Goal: Information Seeking & Learning: Compare options

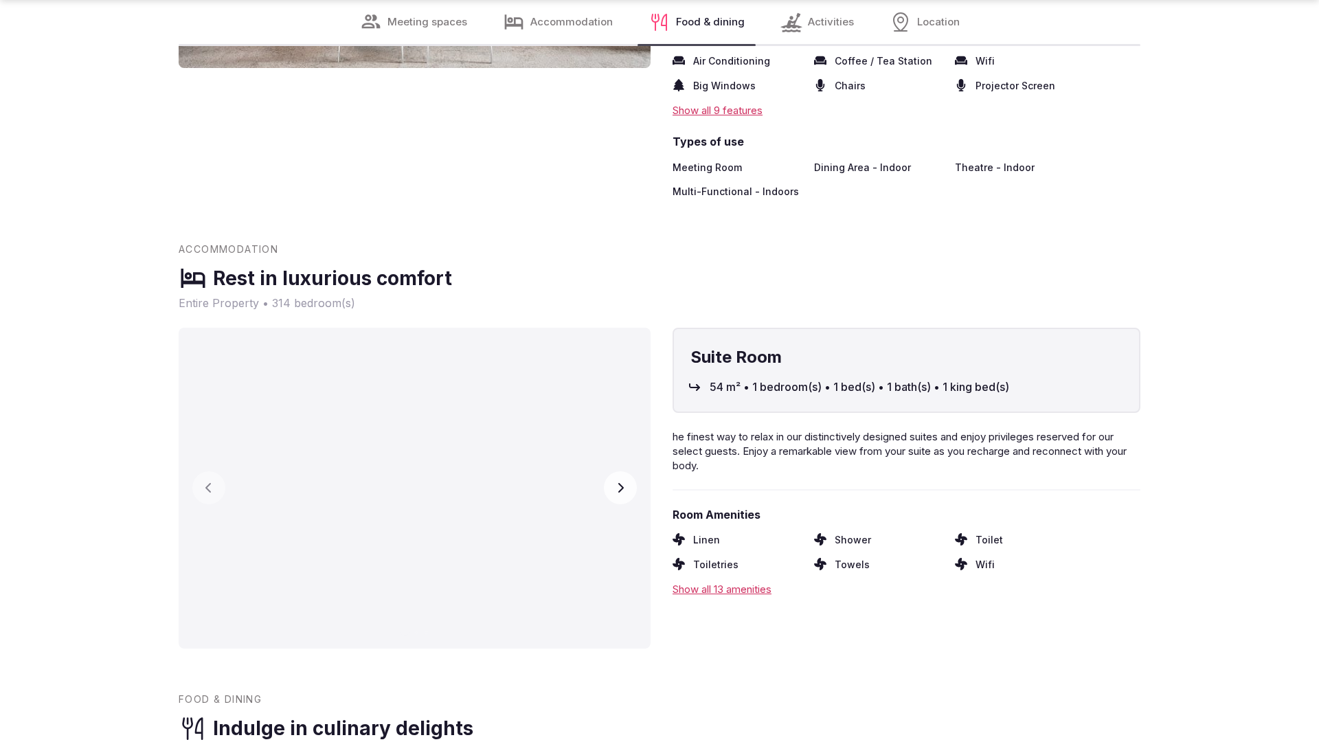
scroll to position [2718, 0]
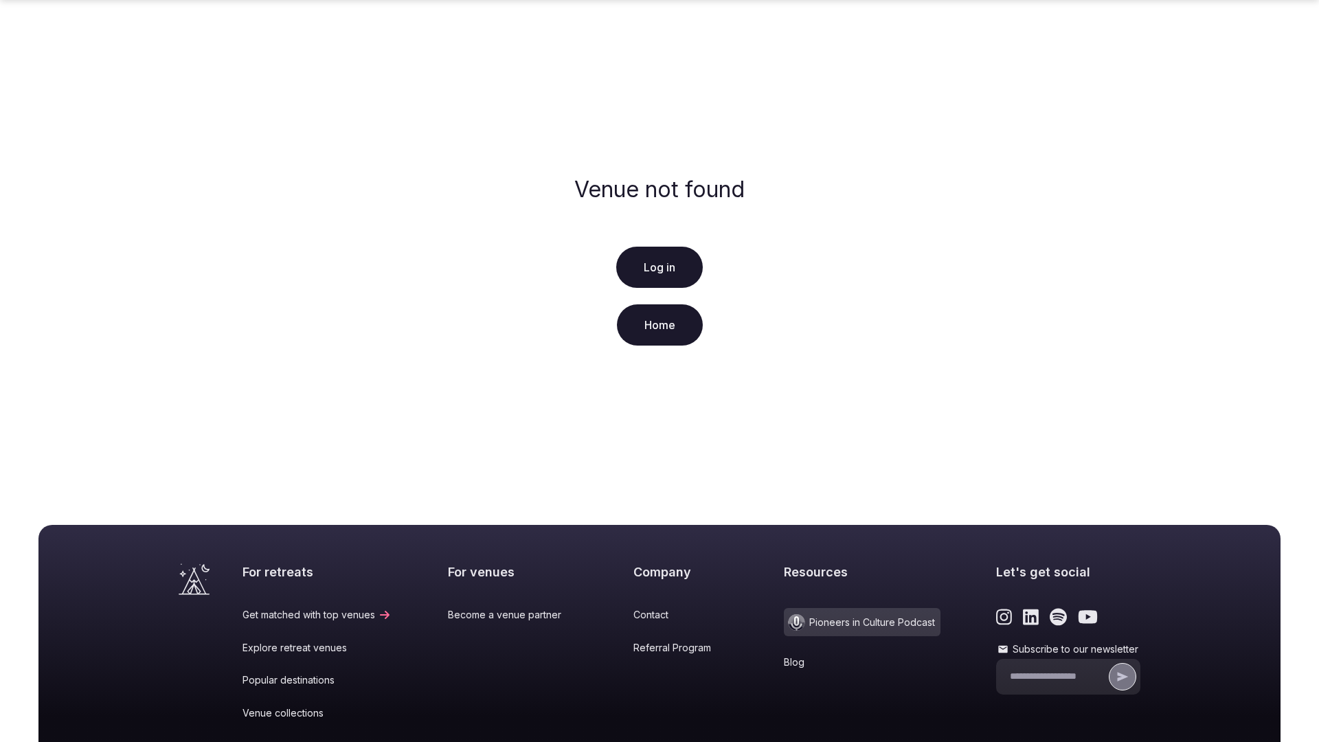
scroll to position [204, 0]
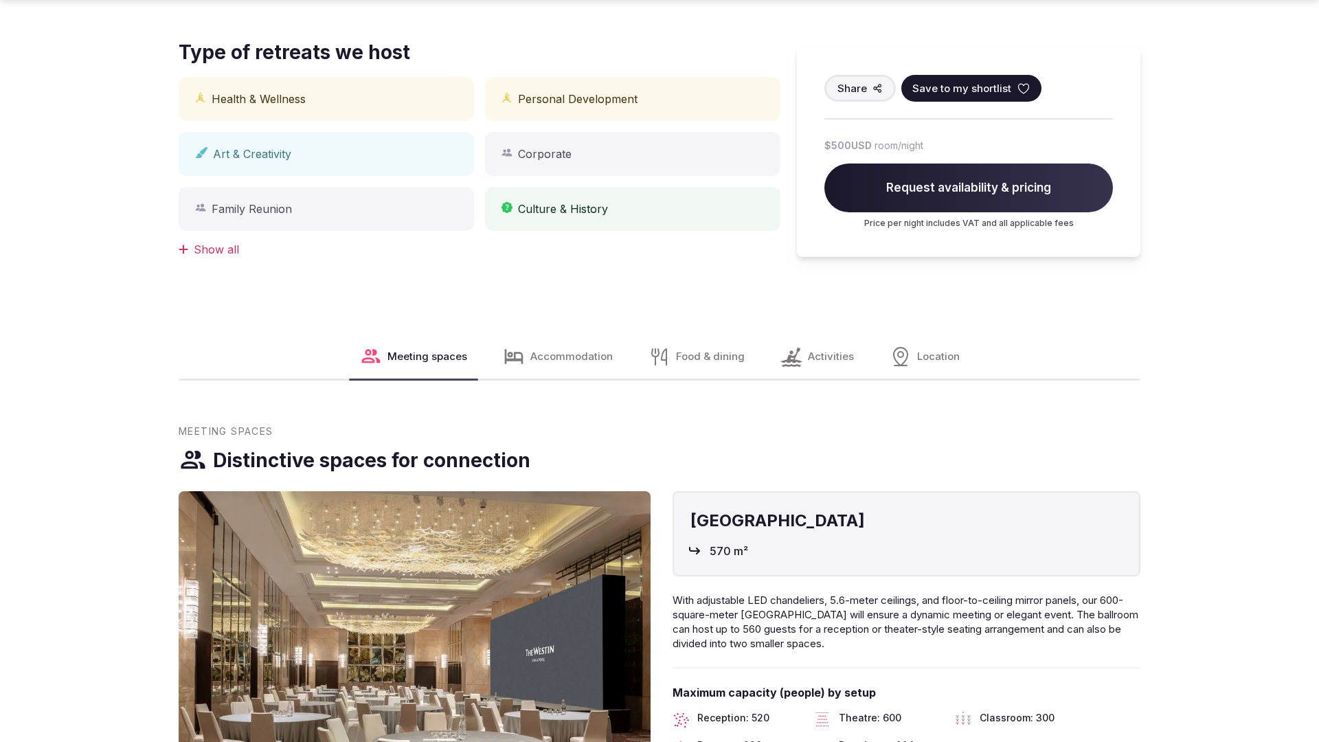
scroll to position [1385, 0]
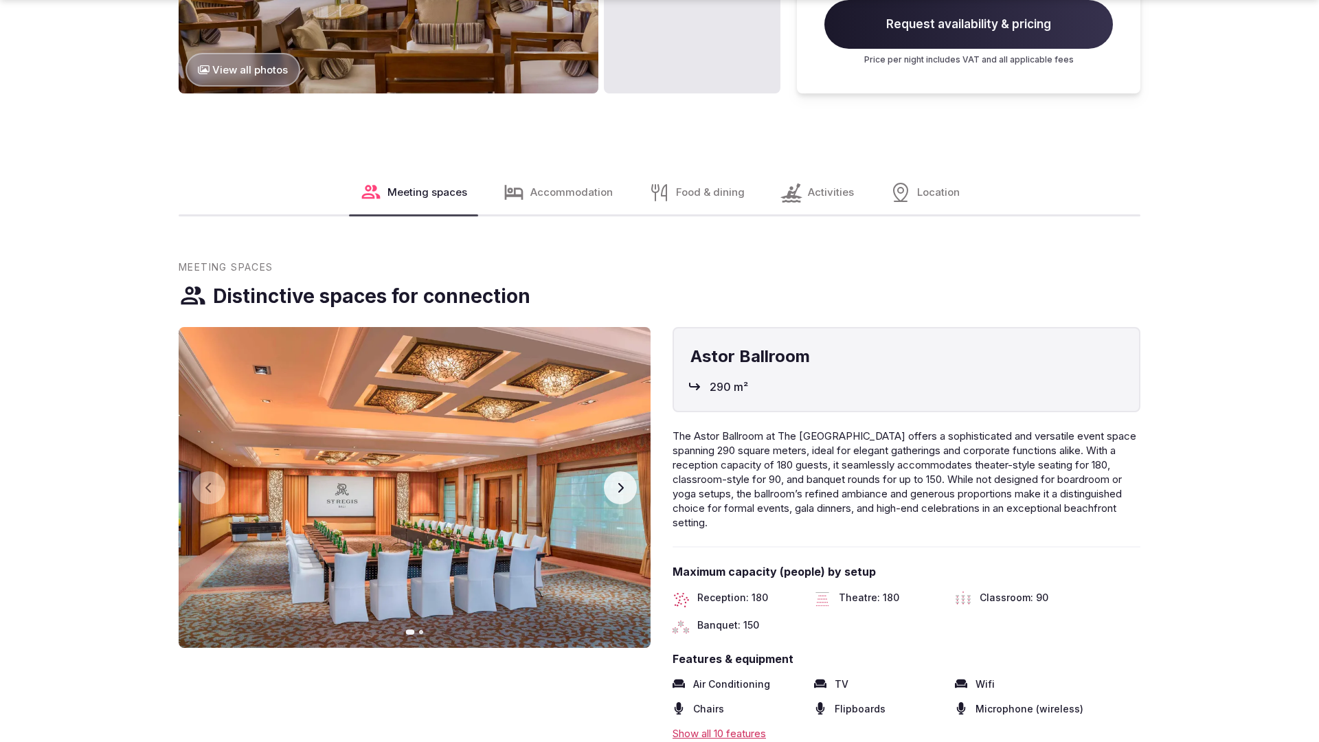
scroll to position [2056, 0]
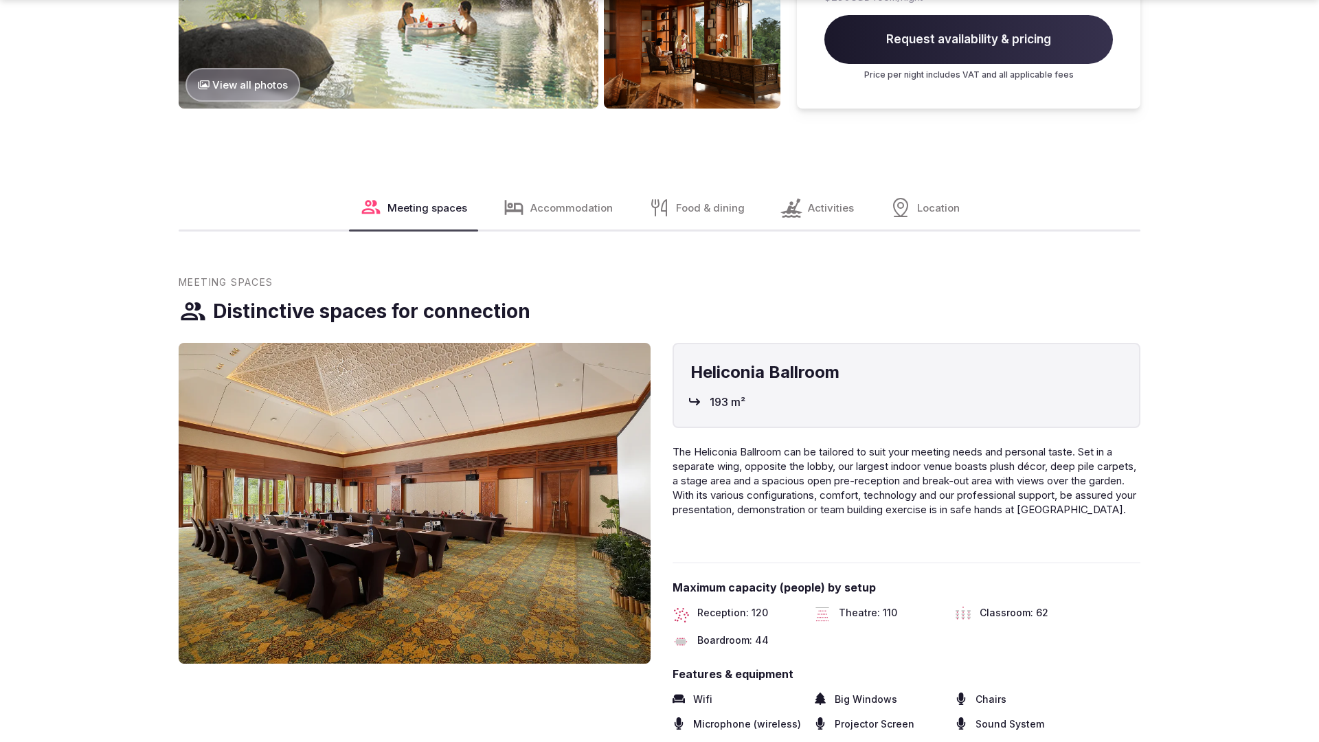
scroll to position [2056, 0]
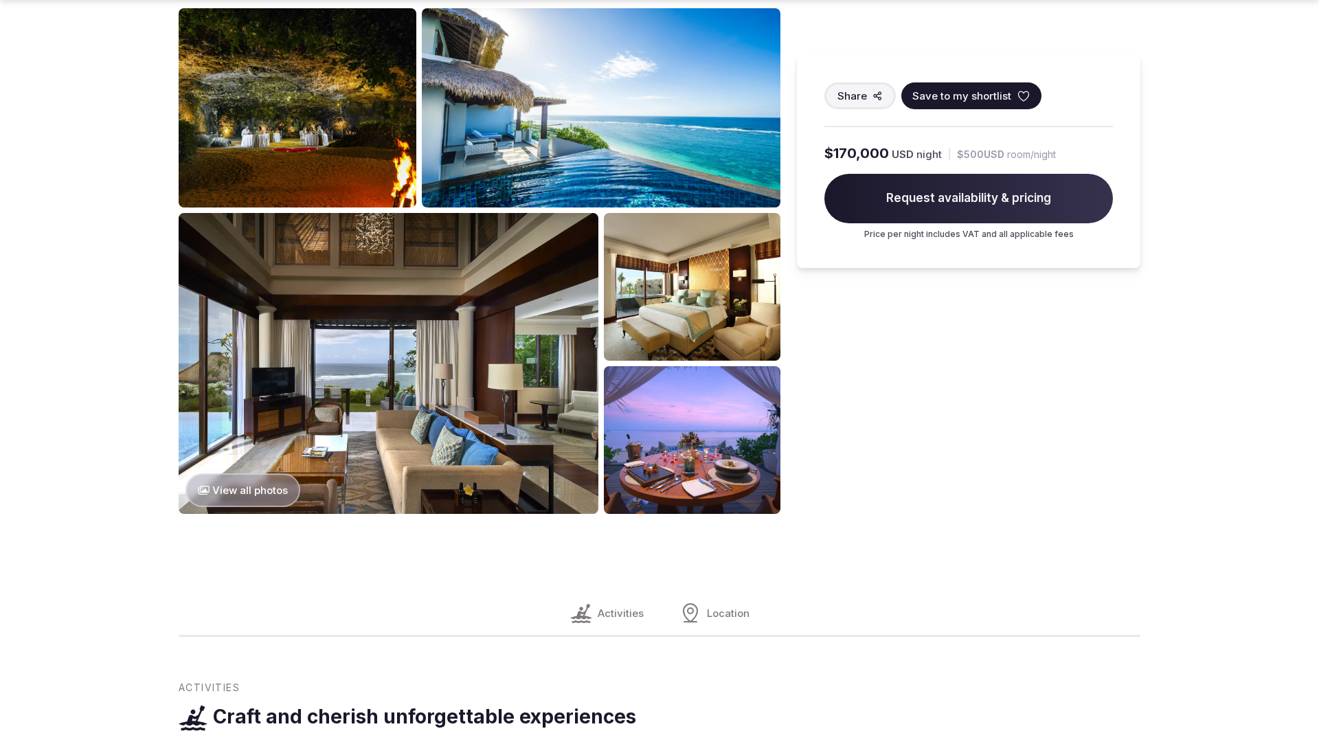
scroll to position [1385, 0]
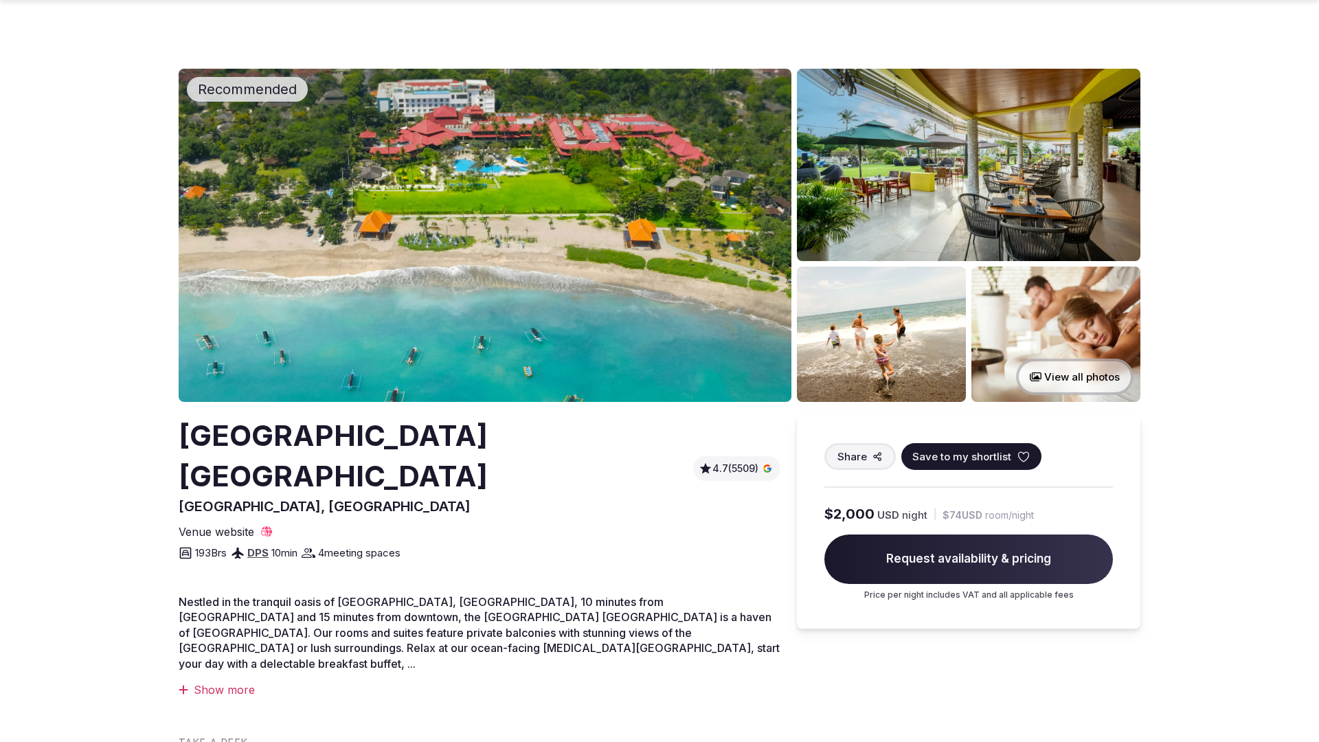
scroll to position [1385, 0]
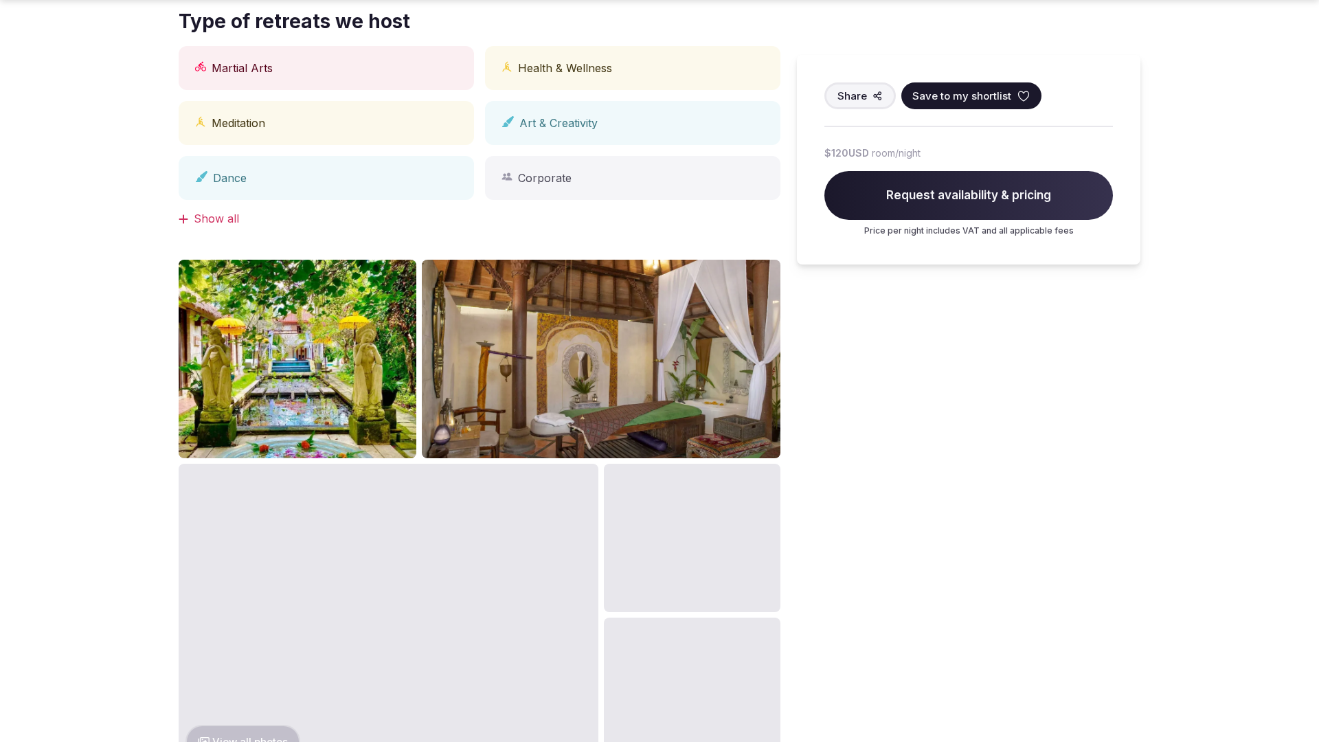
scroll to position [1385, 0]
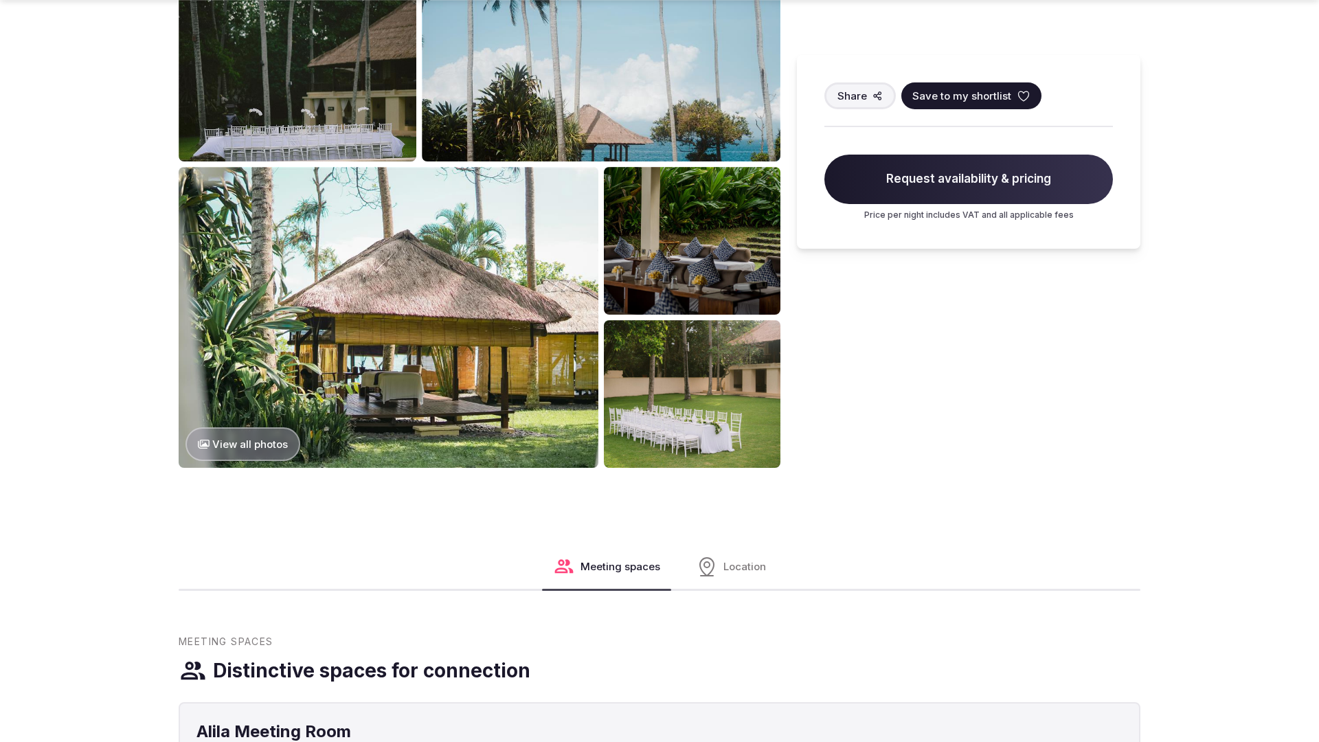
scroll to position [1385, 0]
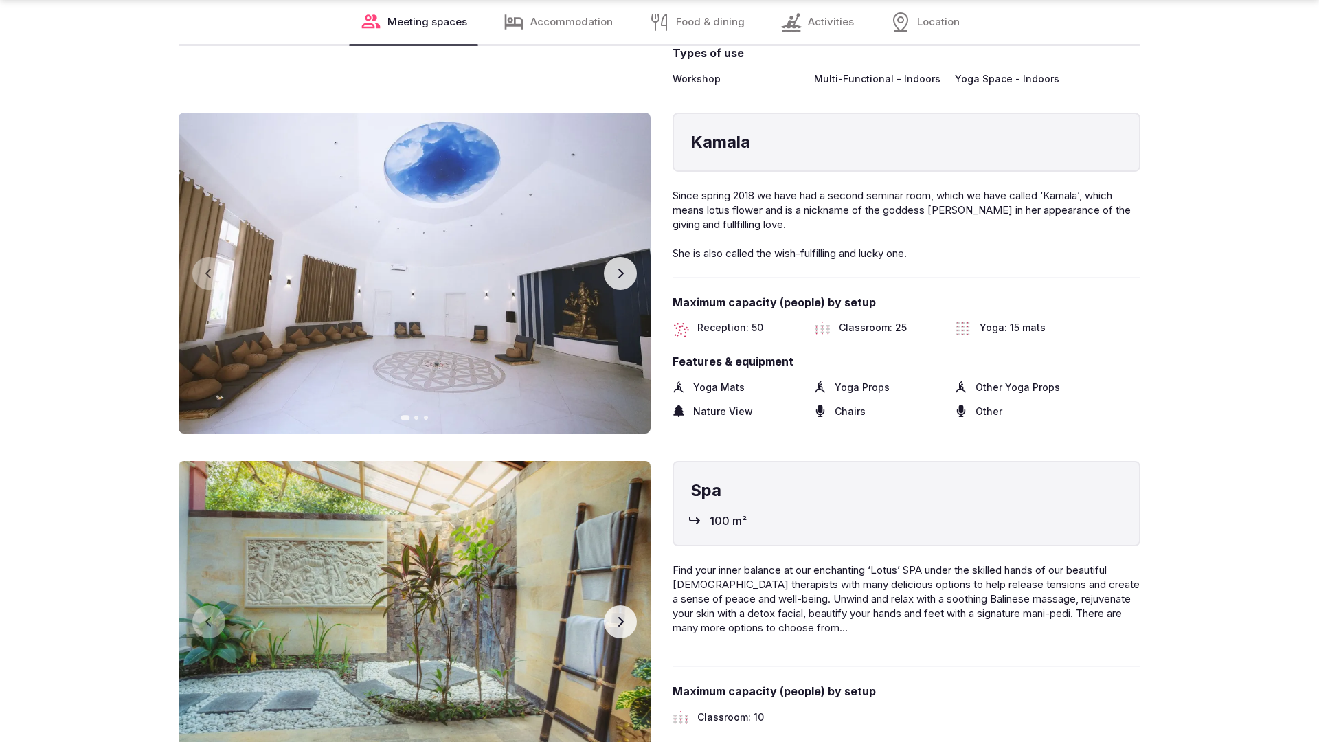
scroll to position [2764, 0]
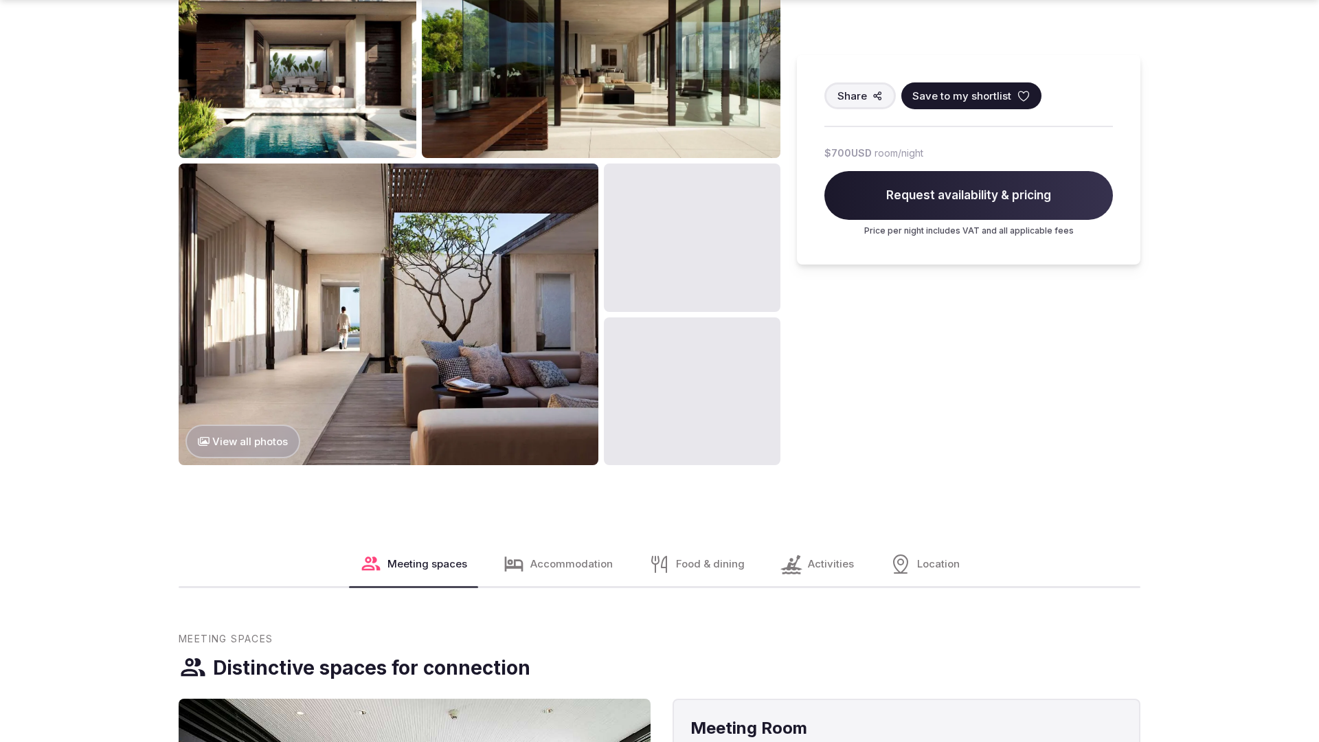
scroll to position [2098, 0]
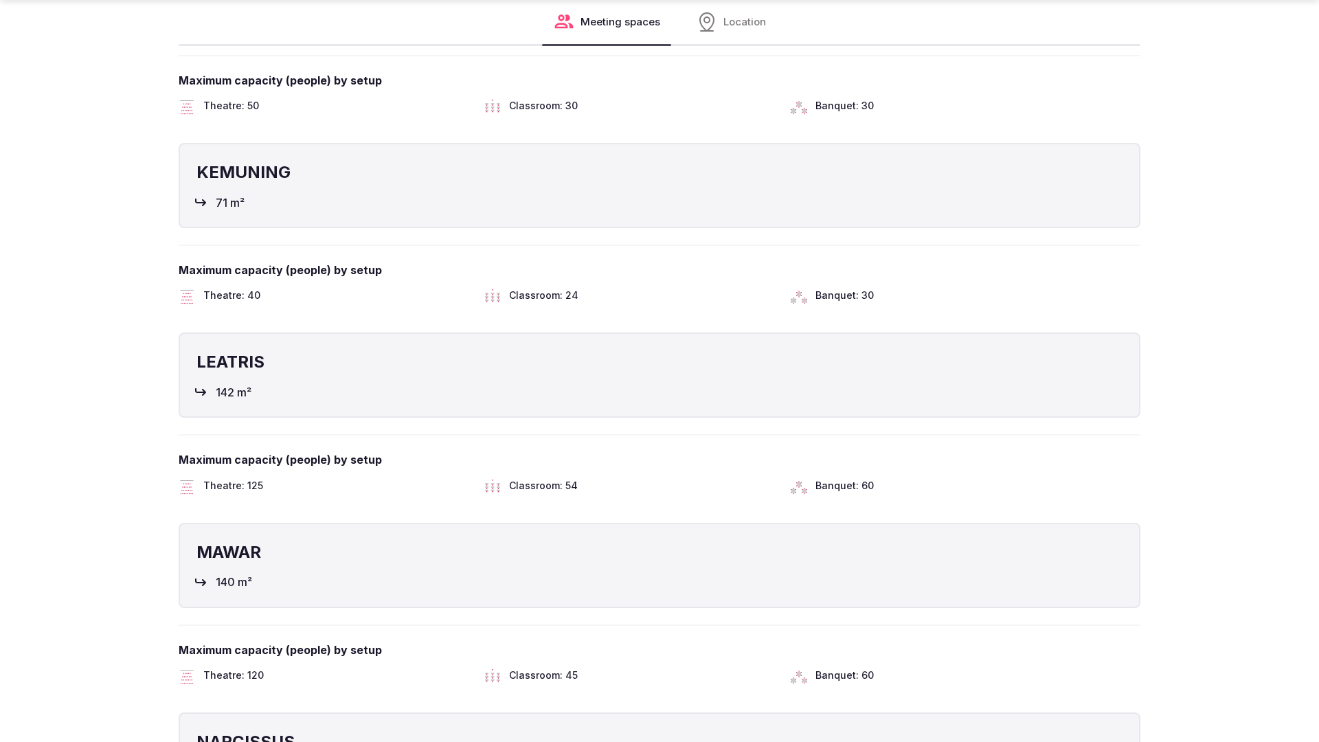
scroll to position [2718, 0]
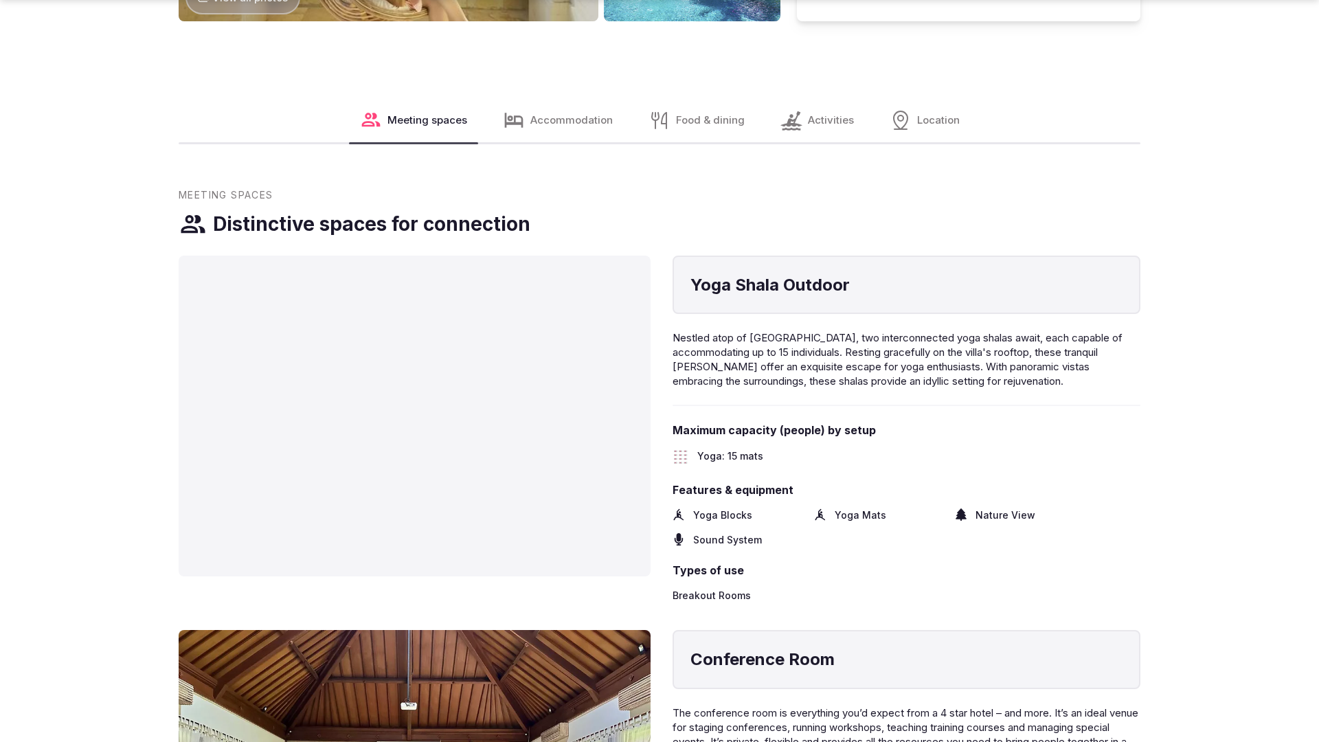
scroll to position [2098, 0]
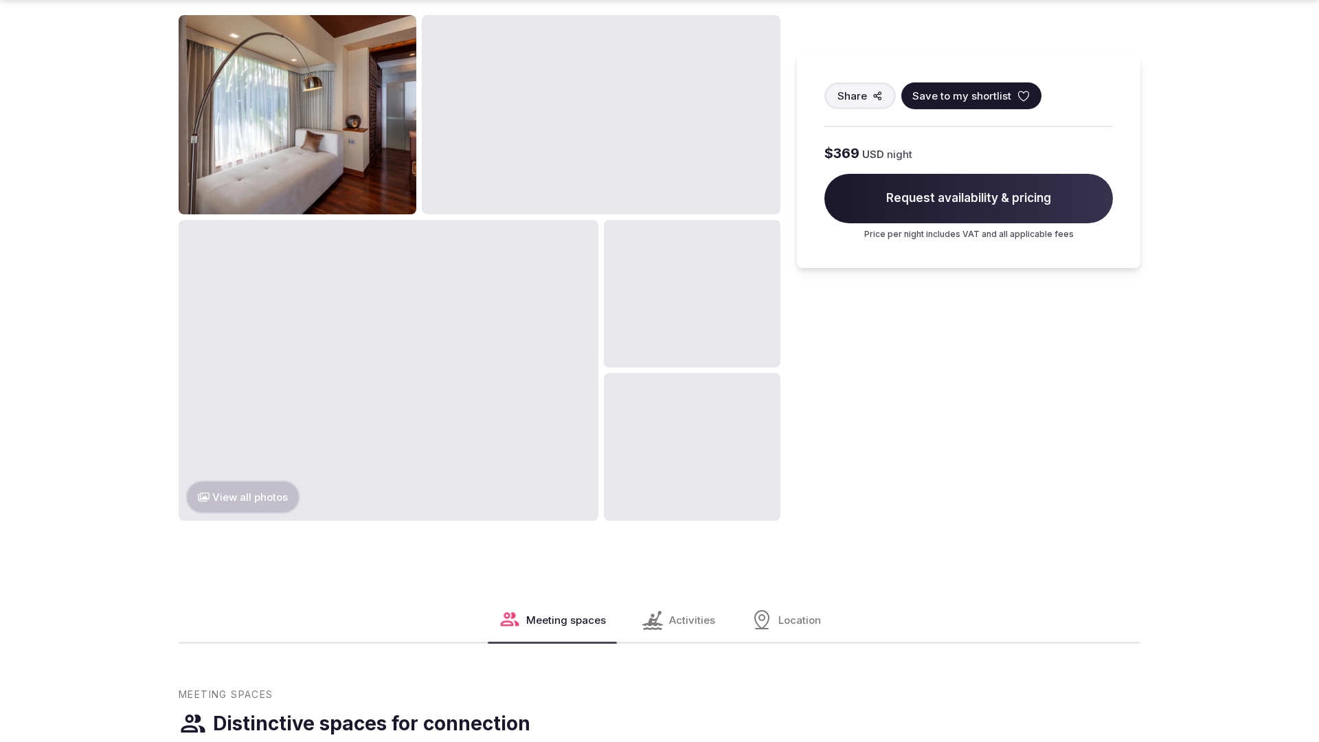
scroll to position [2098, 0]
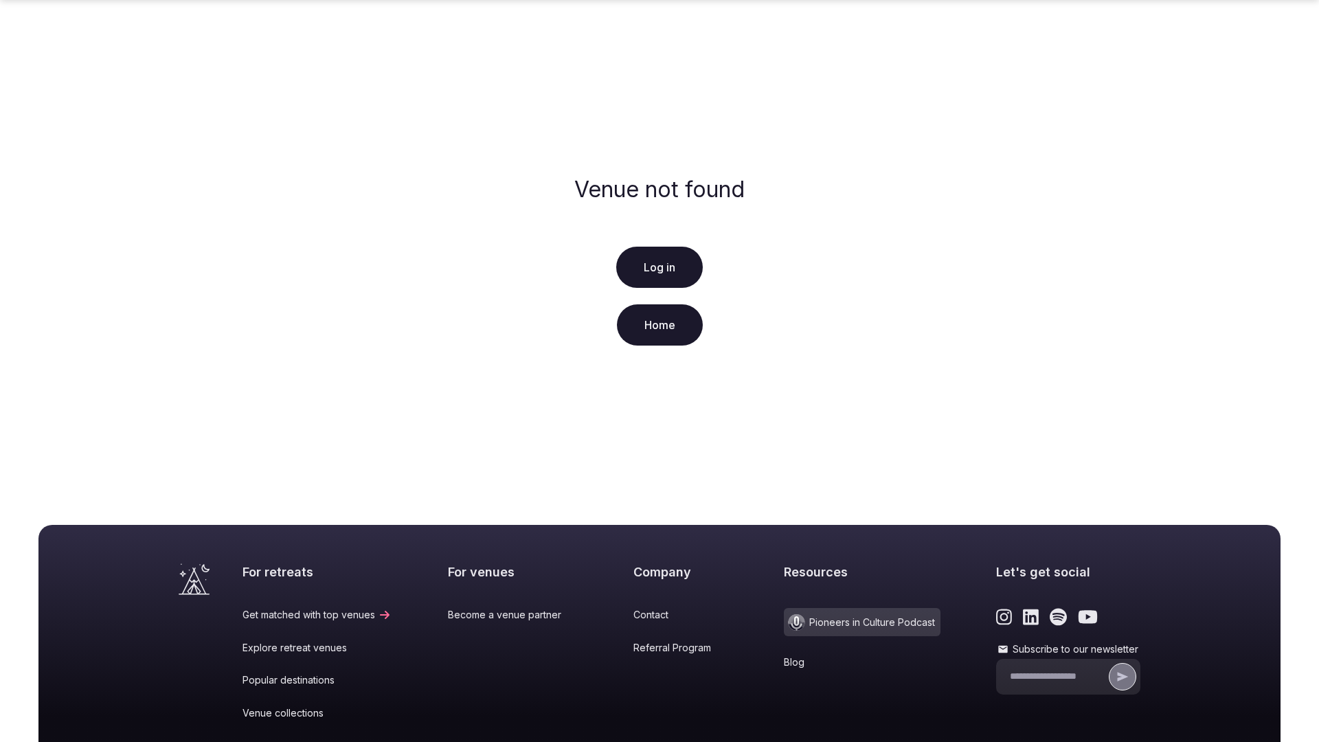
scroll to position [204, 0]
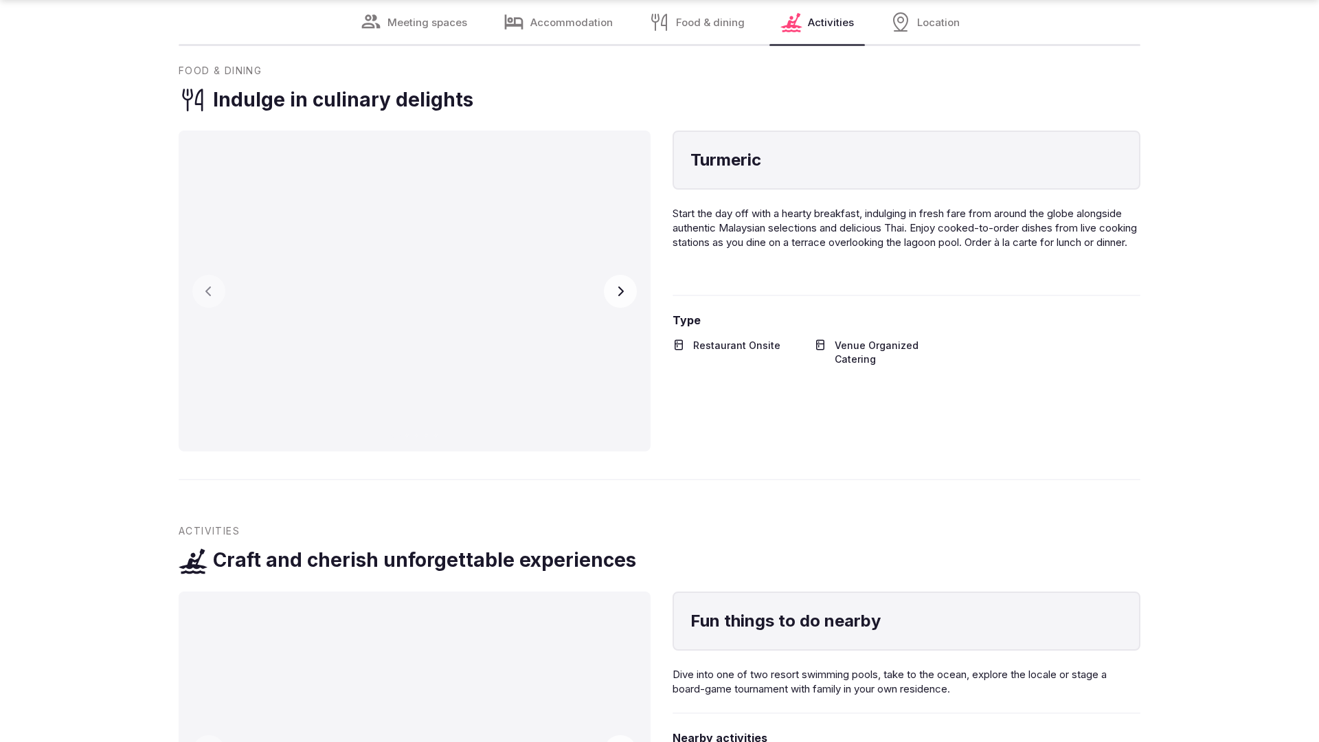
scroll to position [2718, 0]
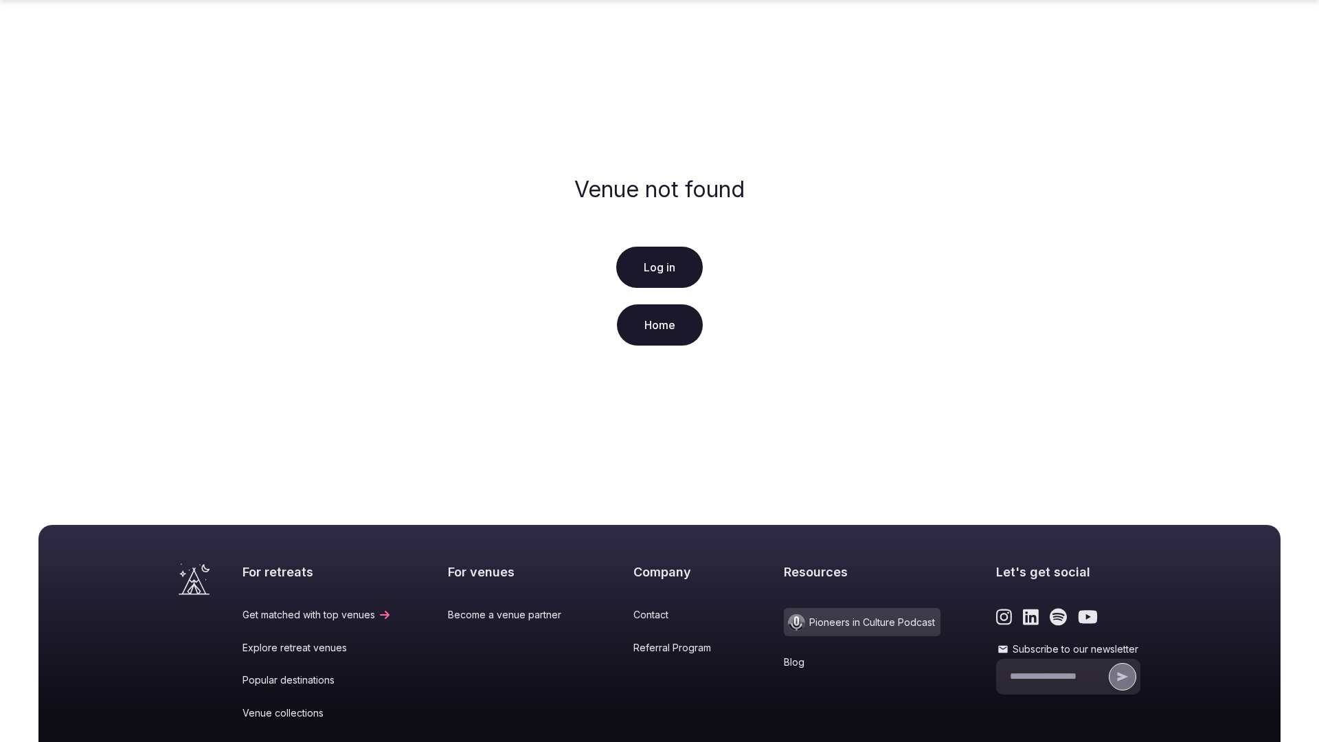
scroll to position [204, 0]
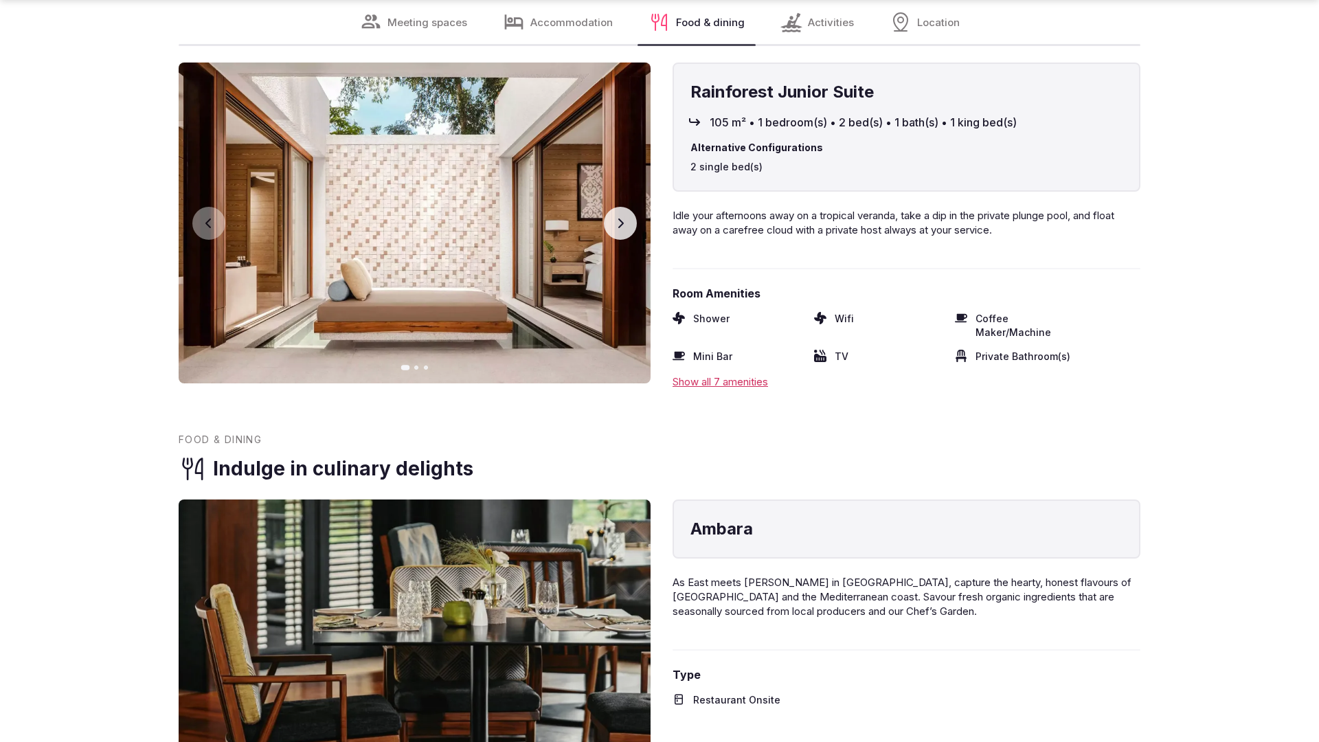
scroll to position [2761, 0]
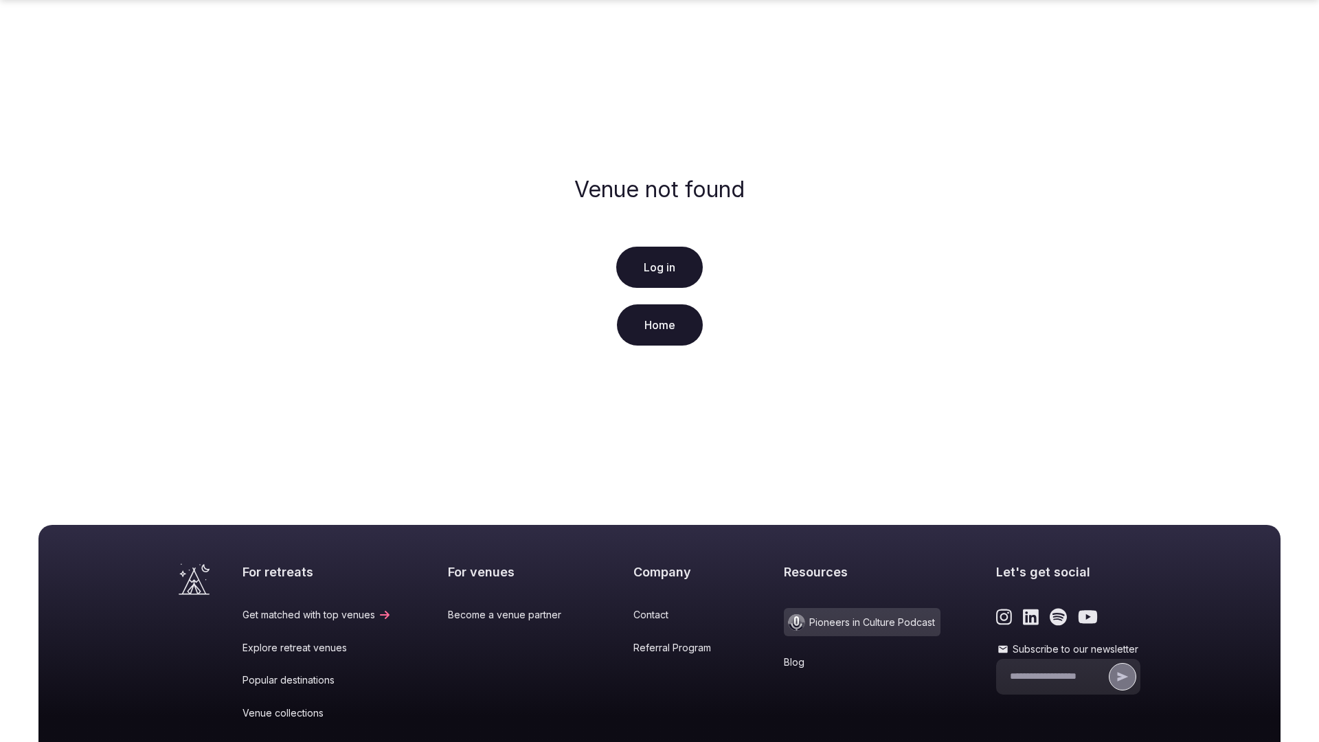
scroll to position [204, 0]
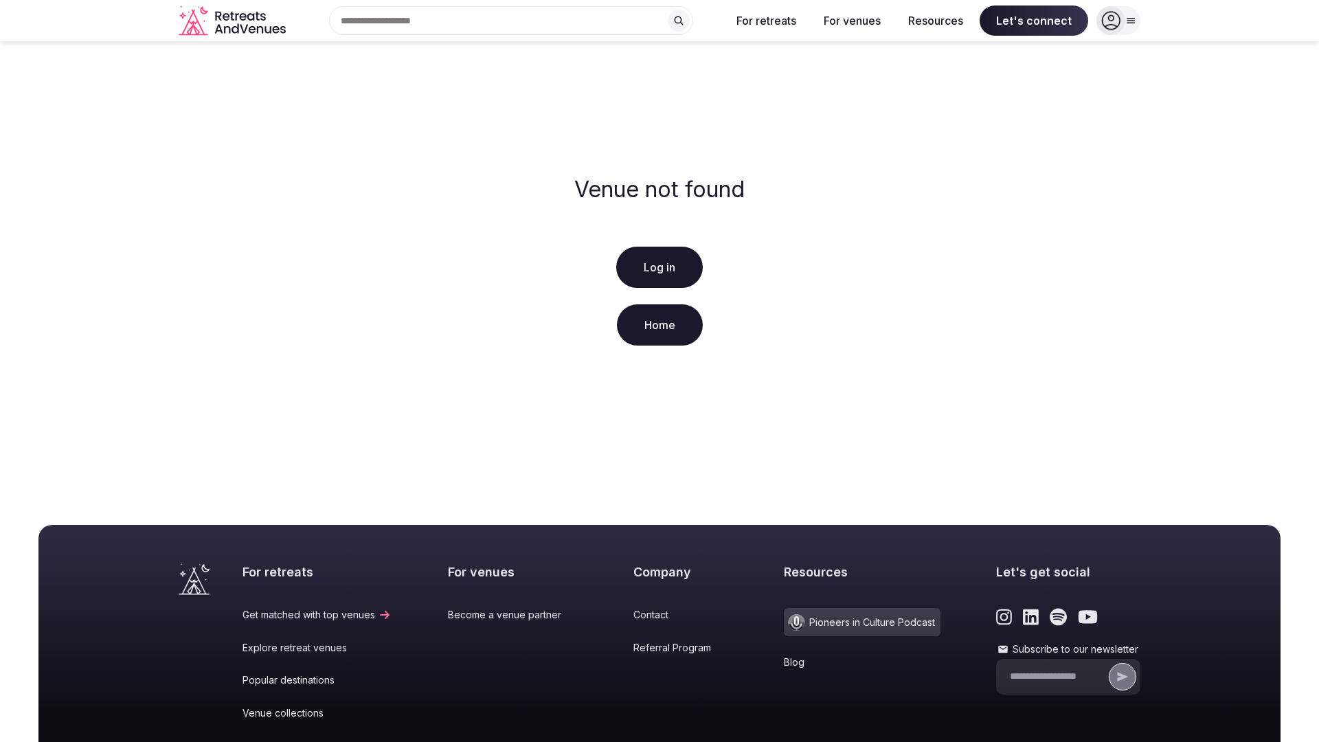
scroll to position [204, 0]
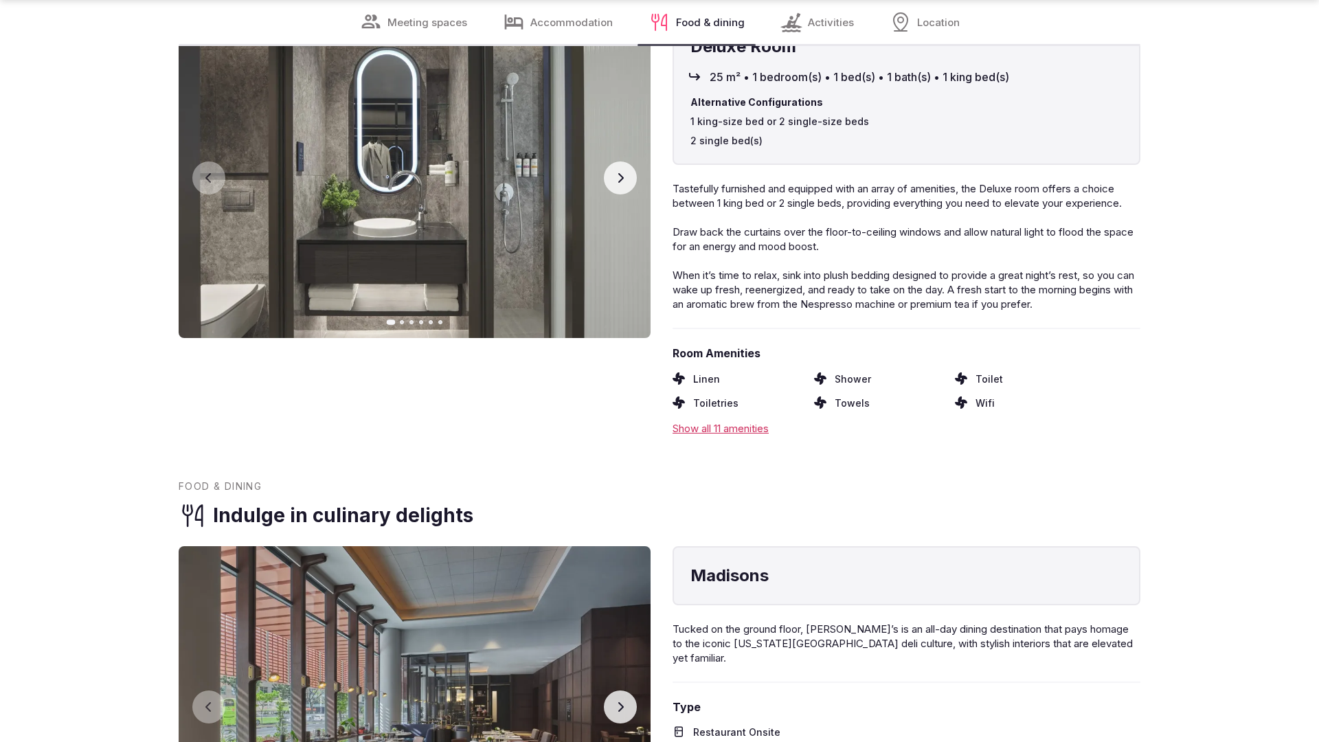
scroll to position [2764, 0]
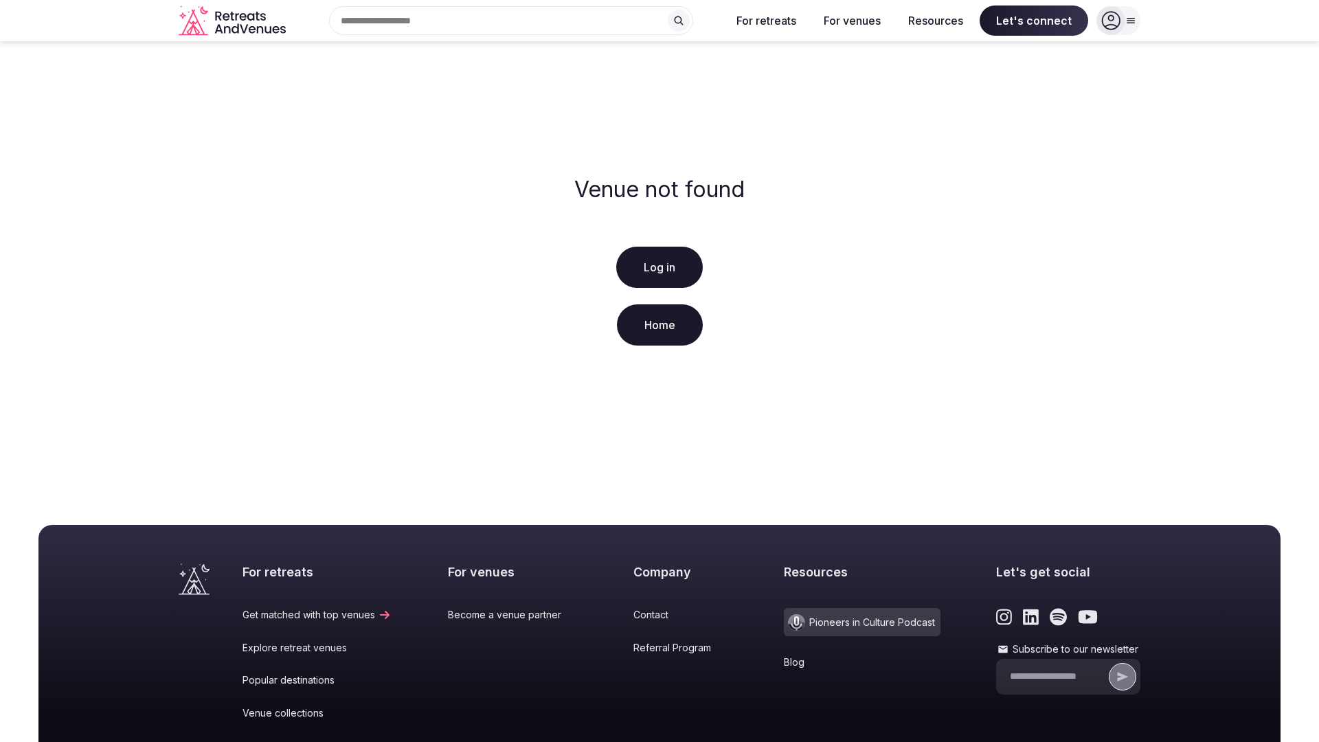
scroll to position [204, 0]
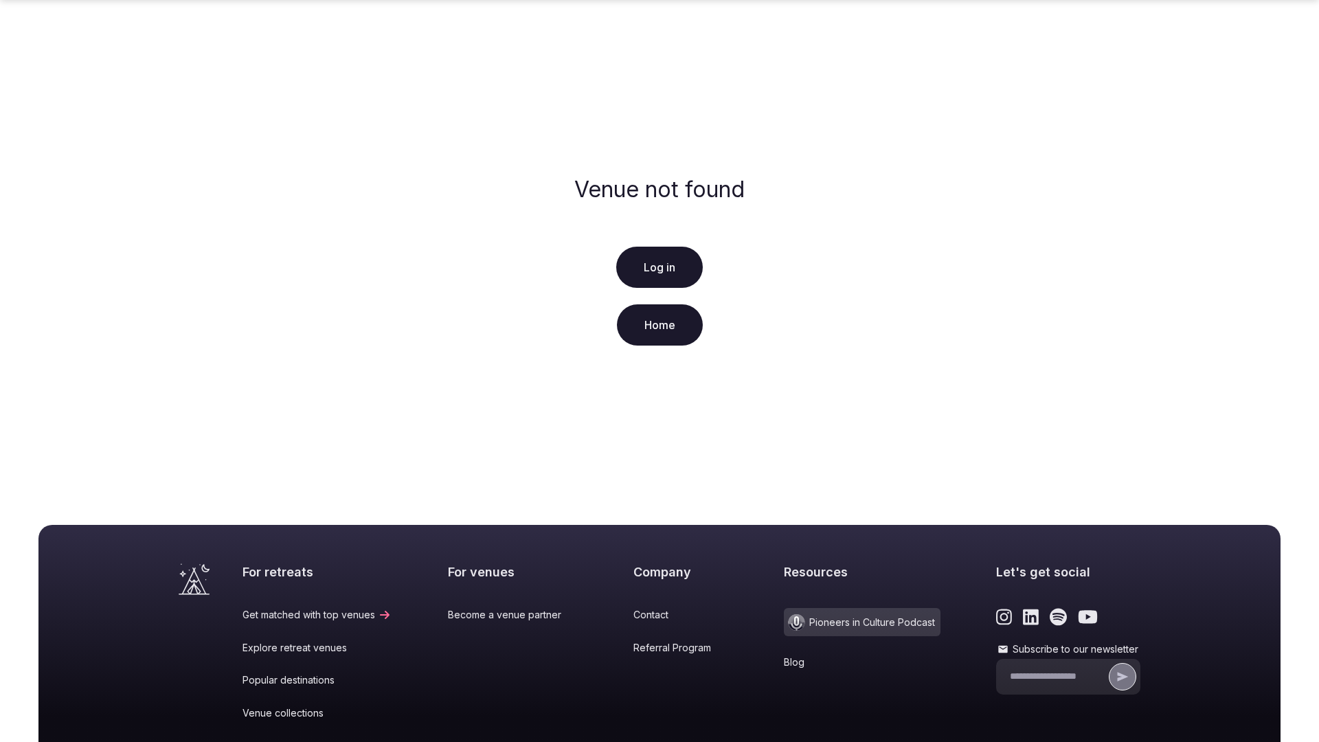
scroll to position [204, 0]
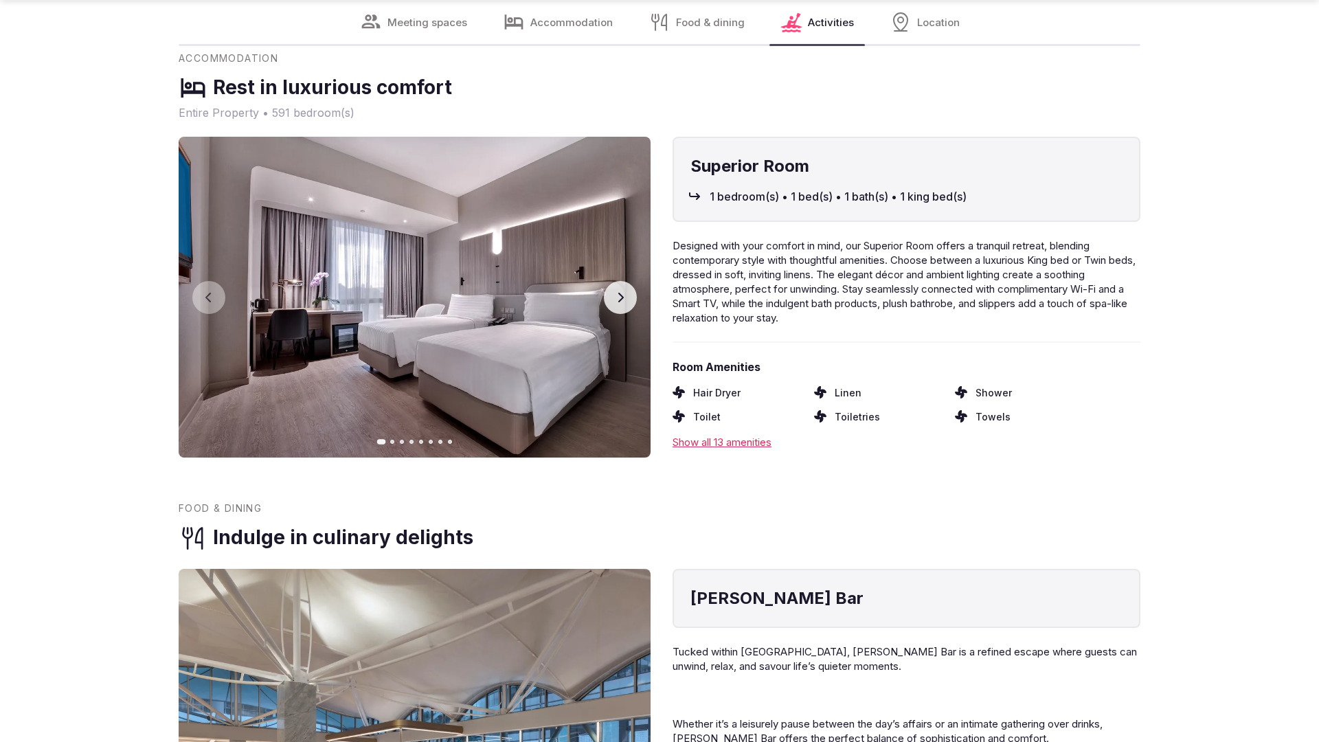
scroll to position [2718, 0]
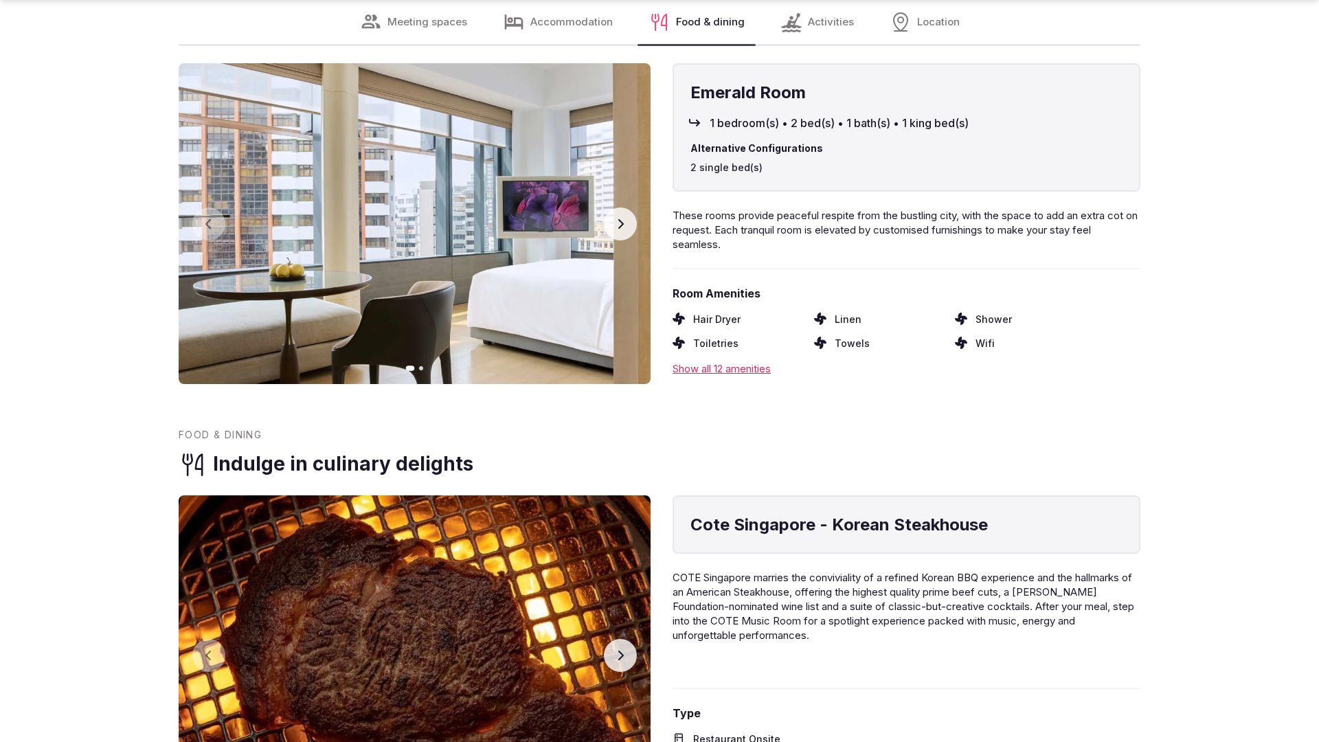
scroll to position [2764, 0]
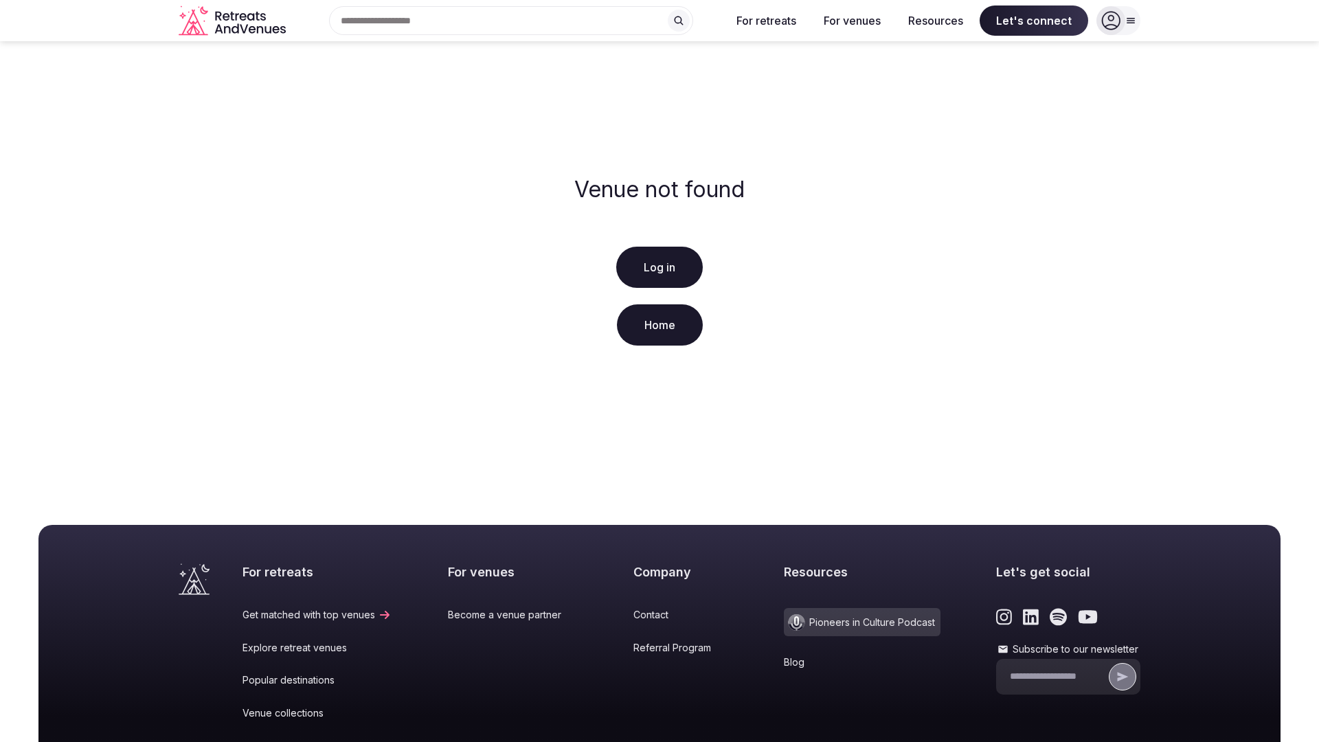
scroll to position [204, 0]
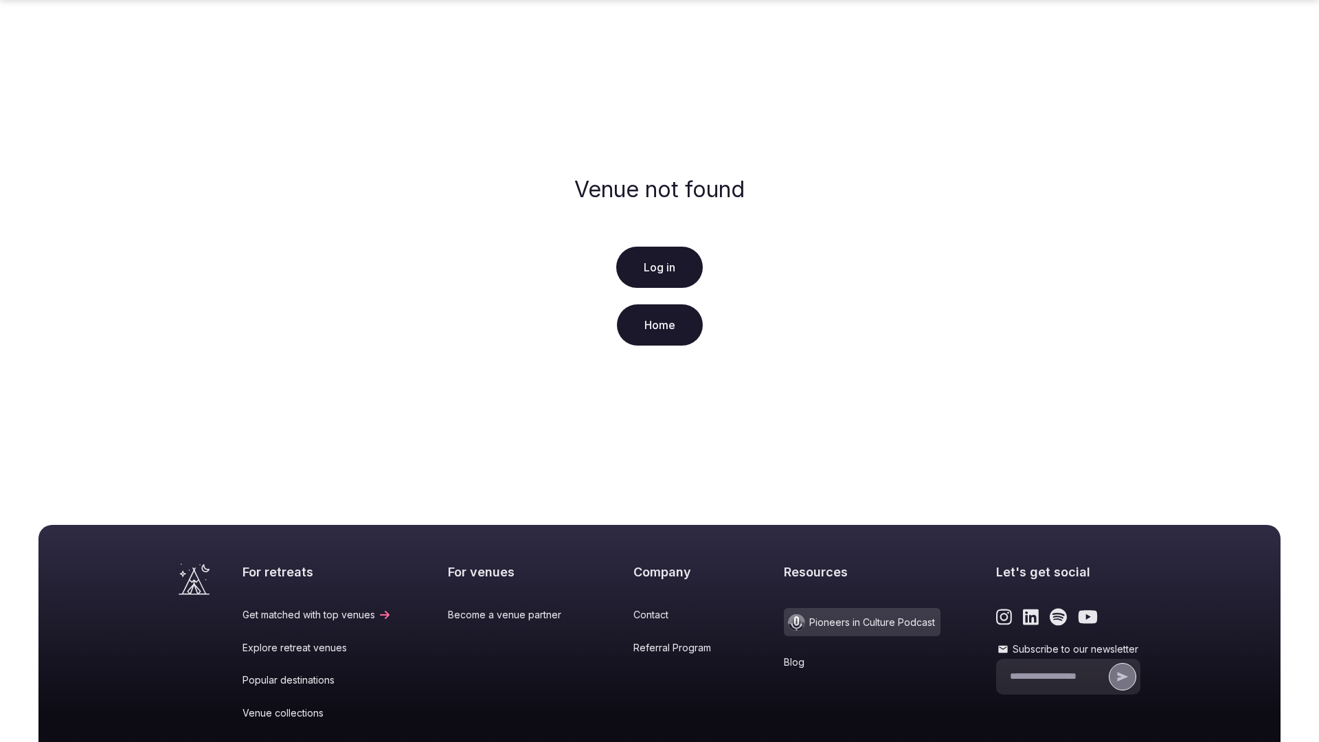
scroll to position [204, 0]
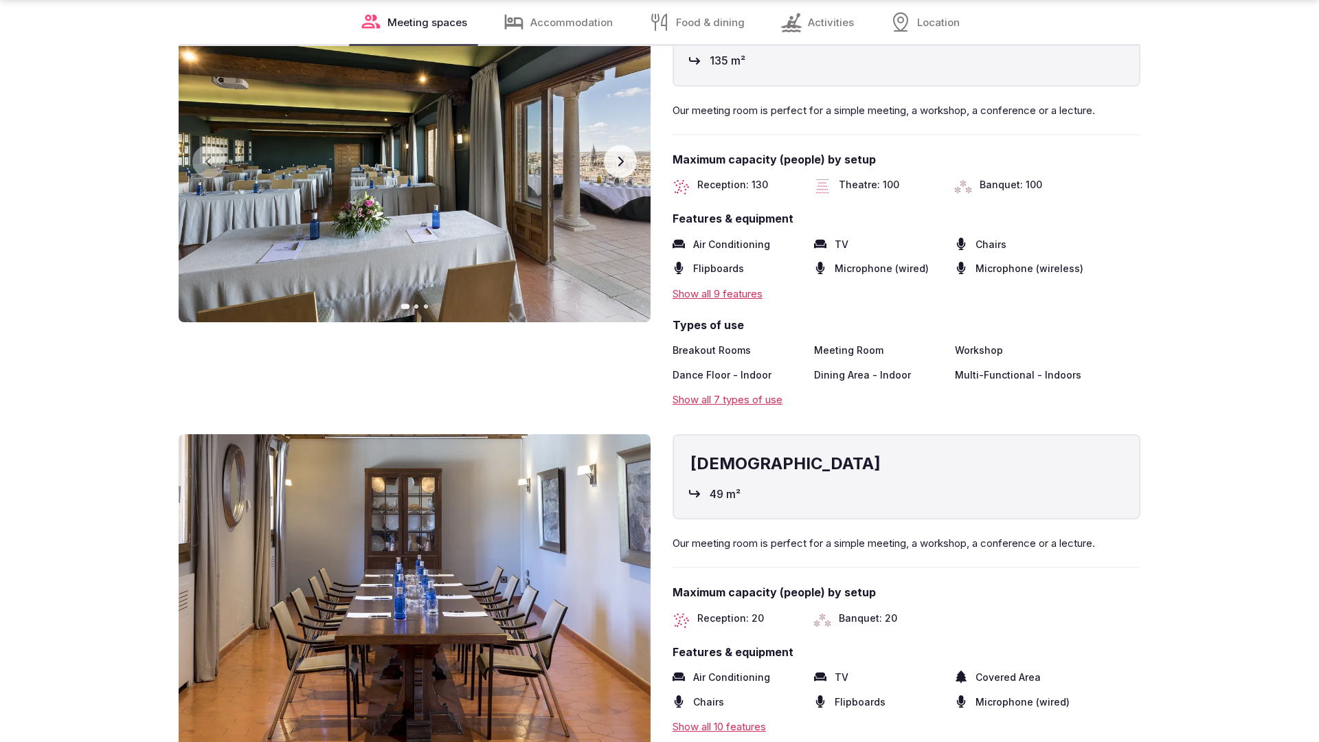
scroll to position [2764, 0]
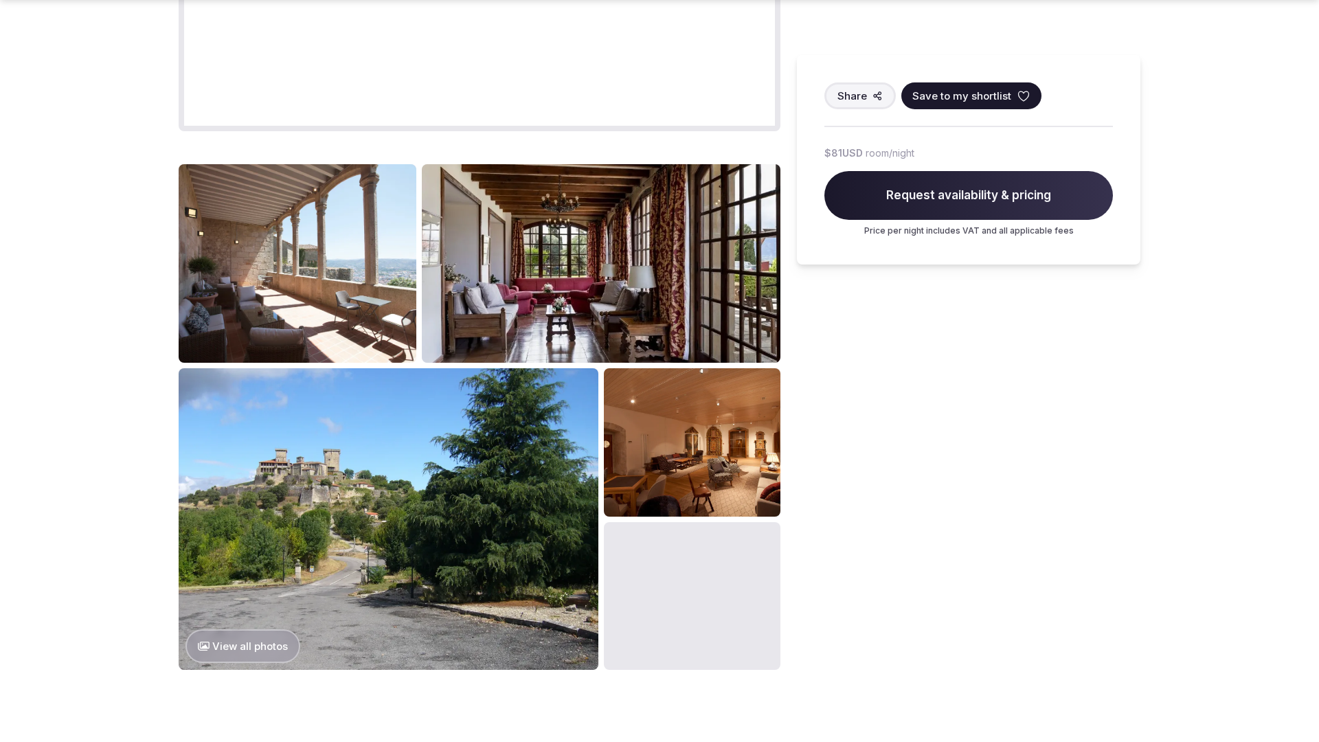
scroll to position [2056, 0]
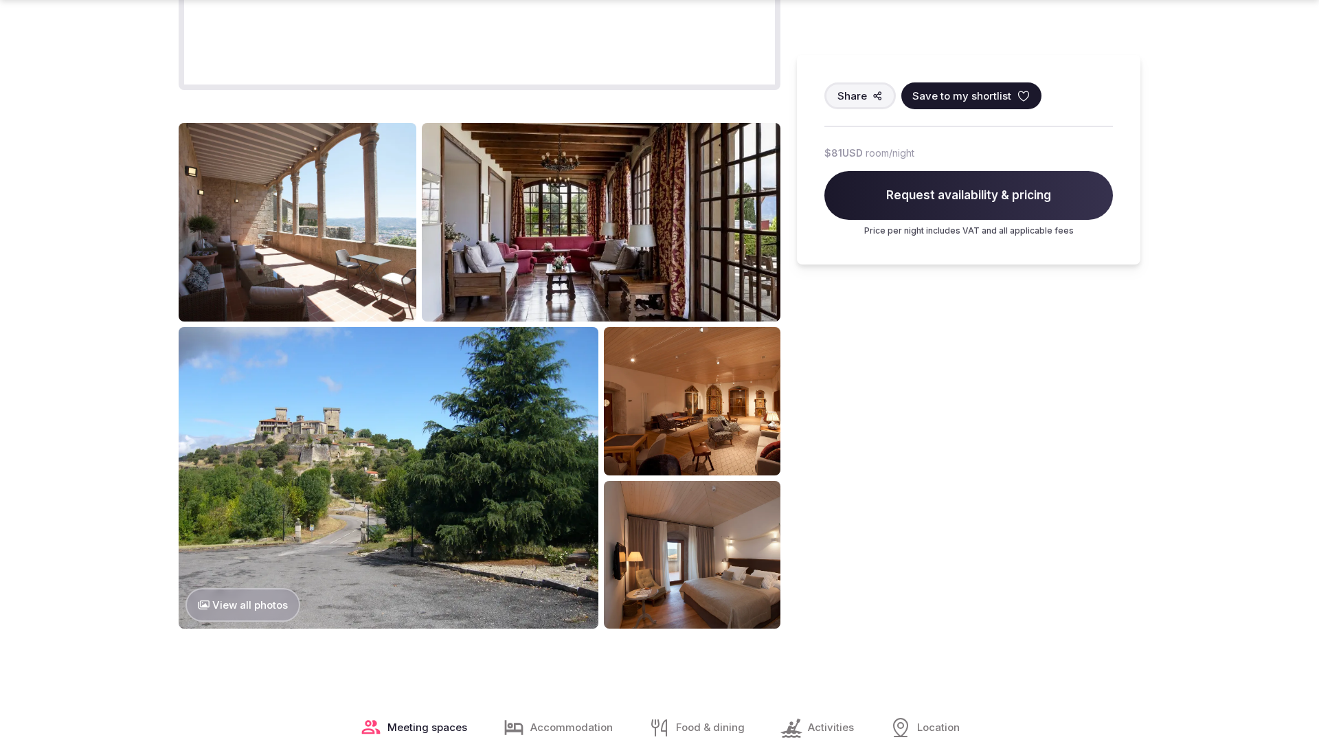
scroll to position [2098, 0]
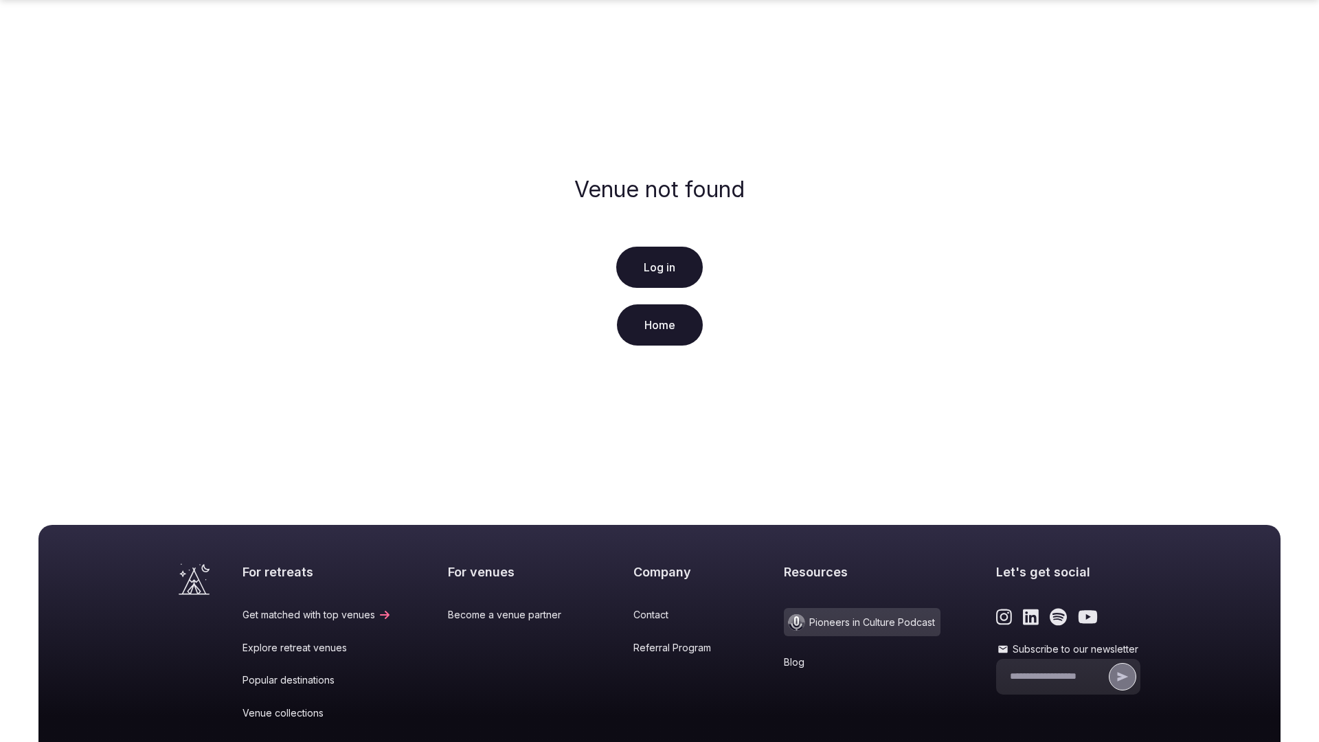
scroll to position [204, 0]
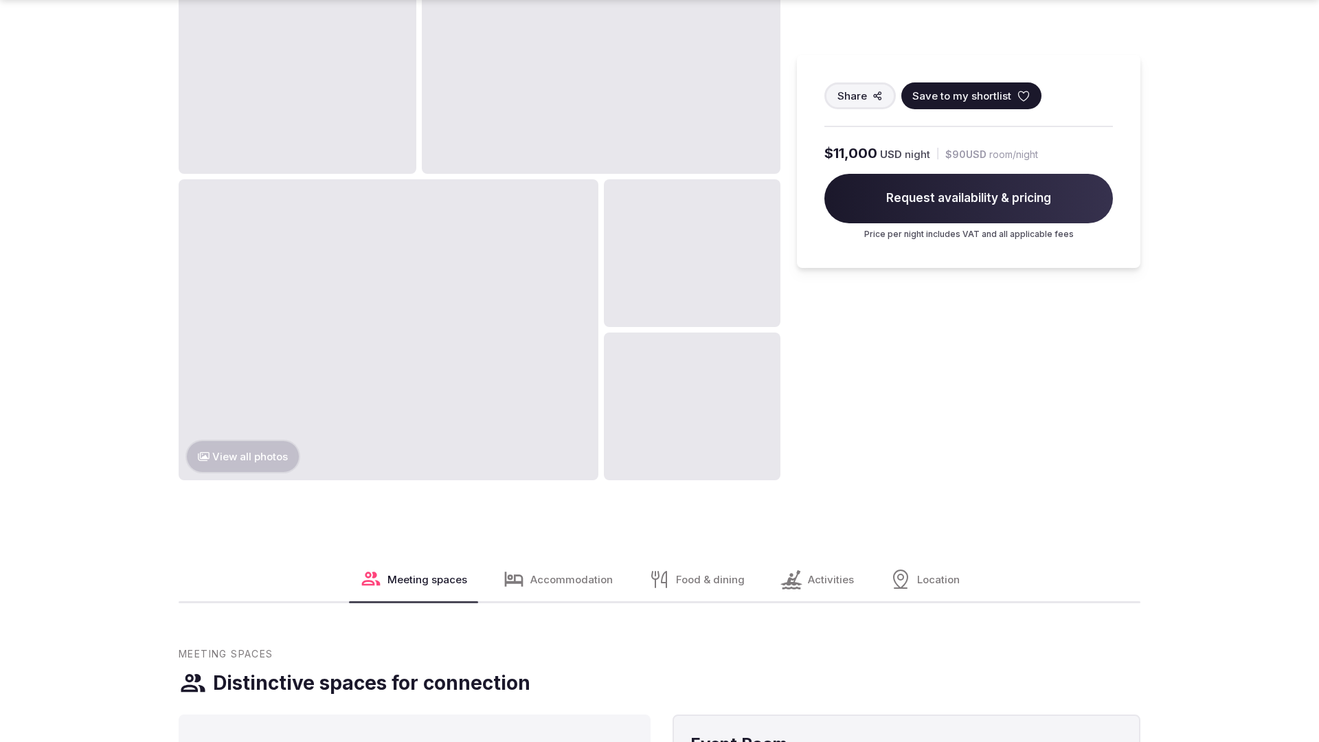
scroll to position [2098, 0]
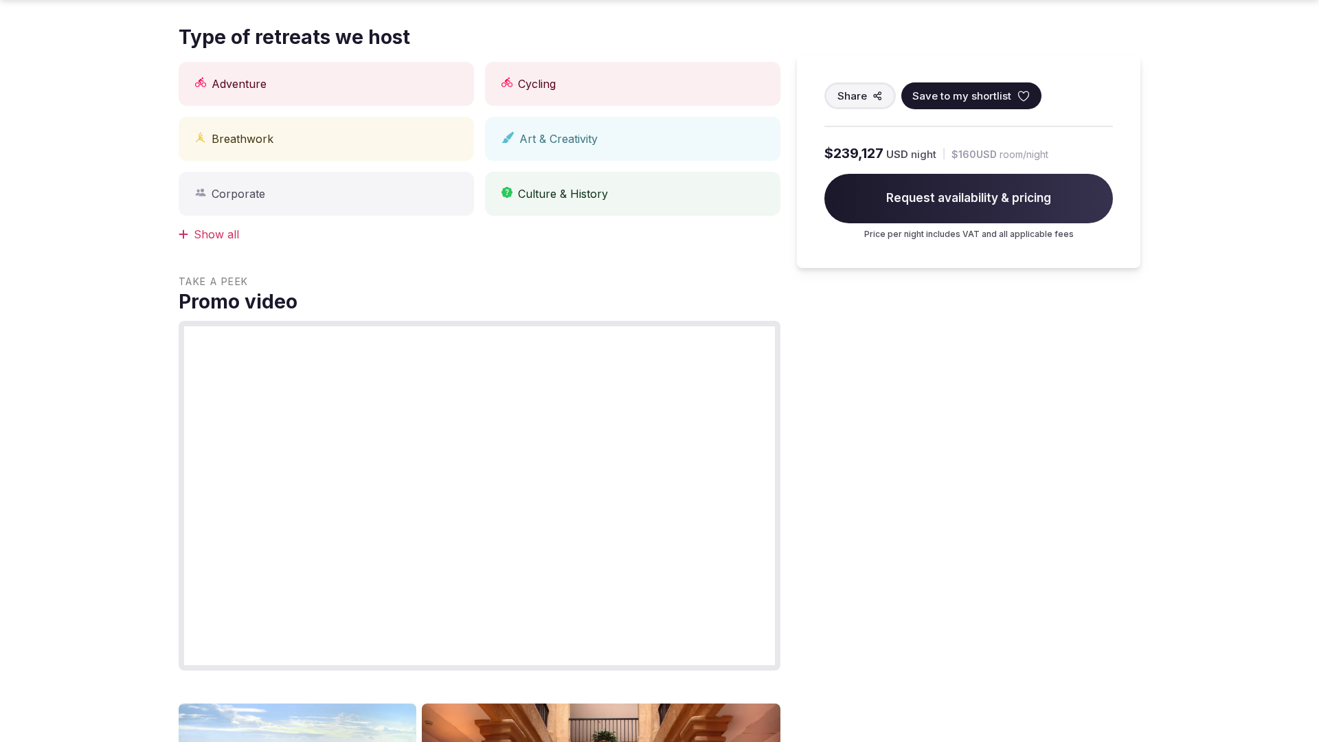
scroll to position [1376, 0]
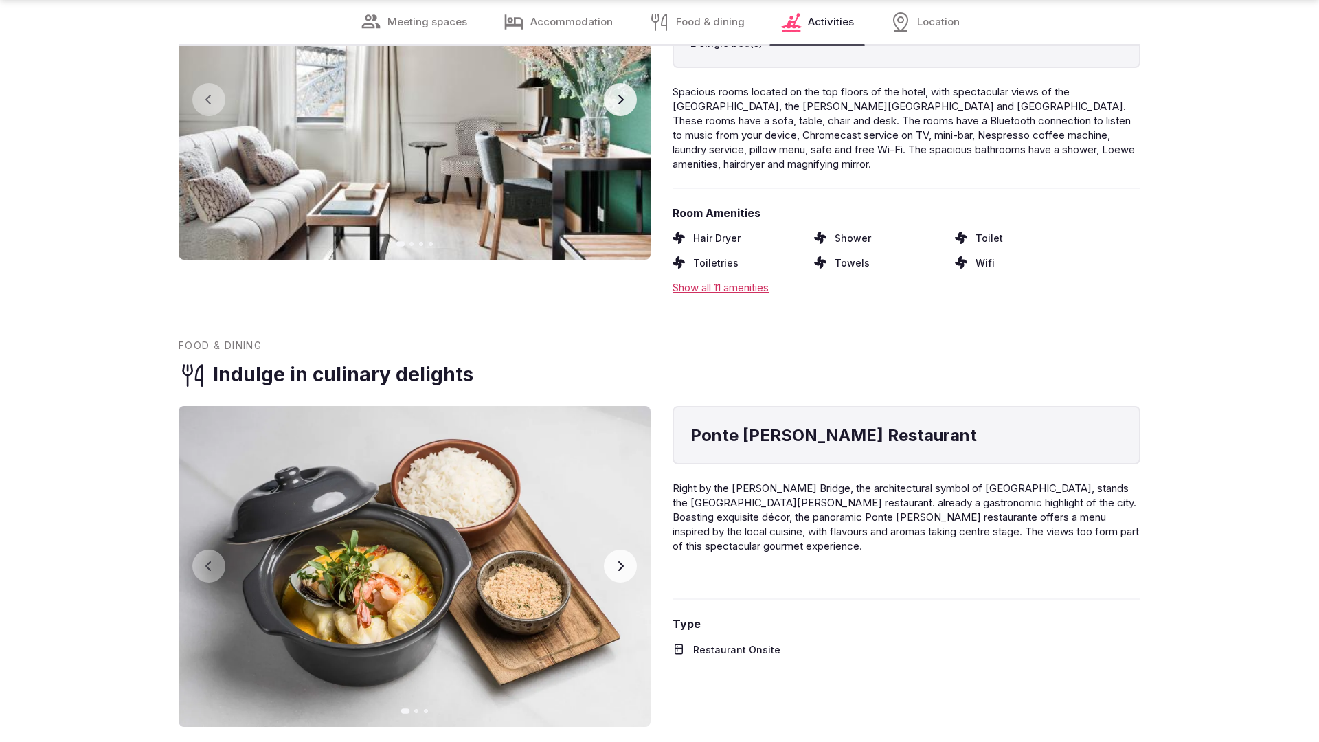
scroll to position [2764, 0]
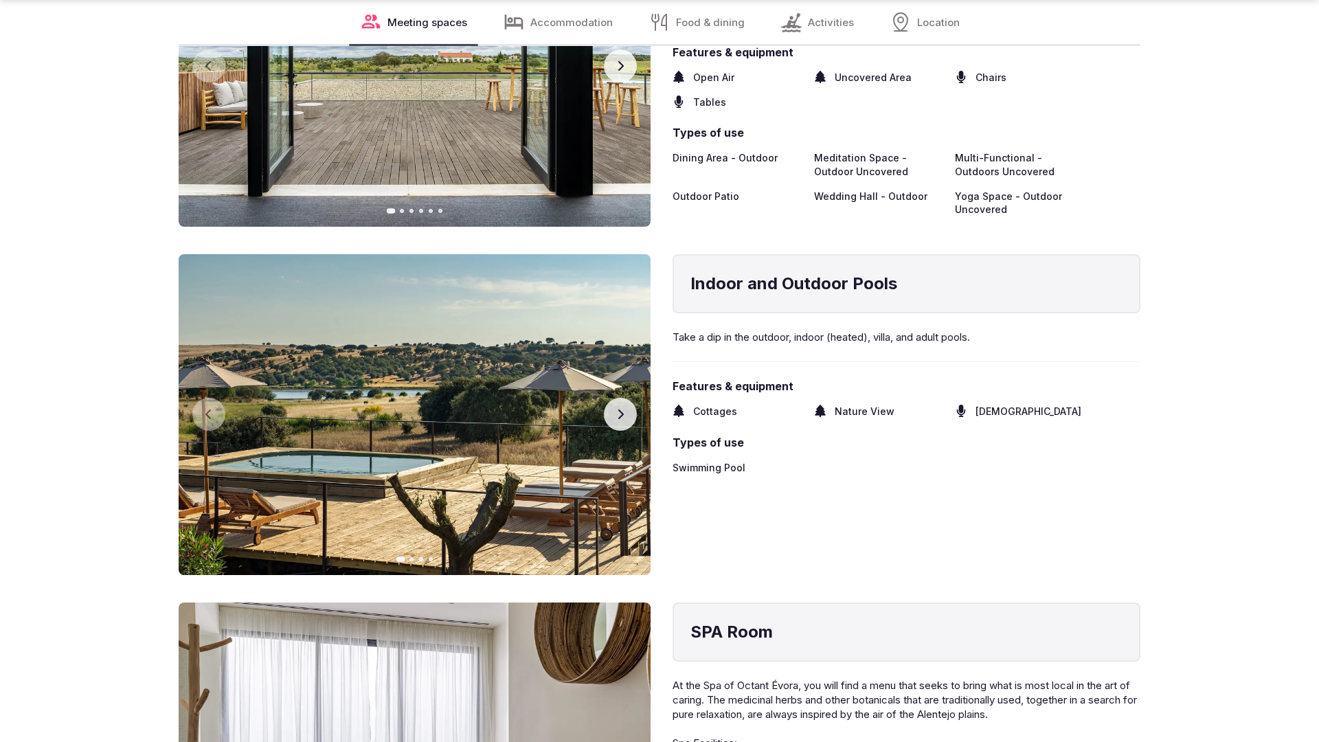
scroll to position [2764, 0]
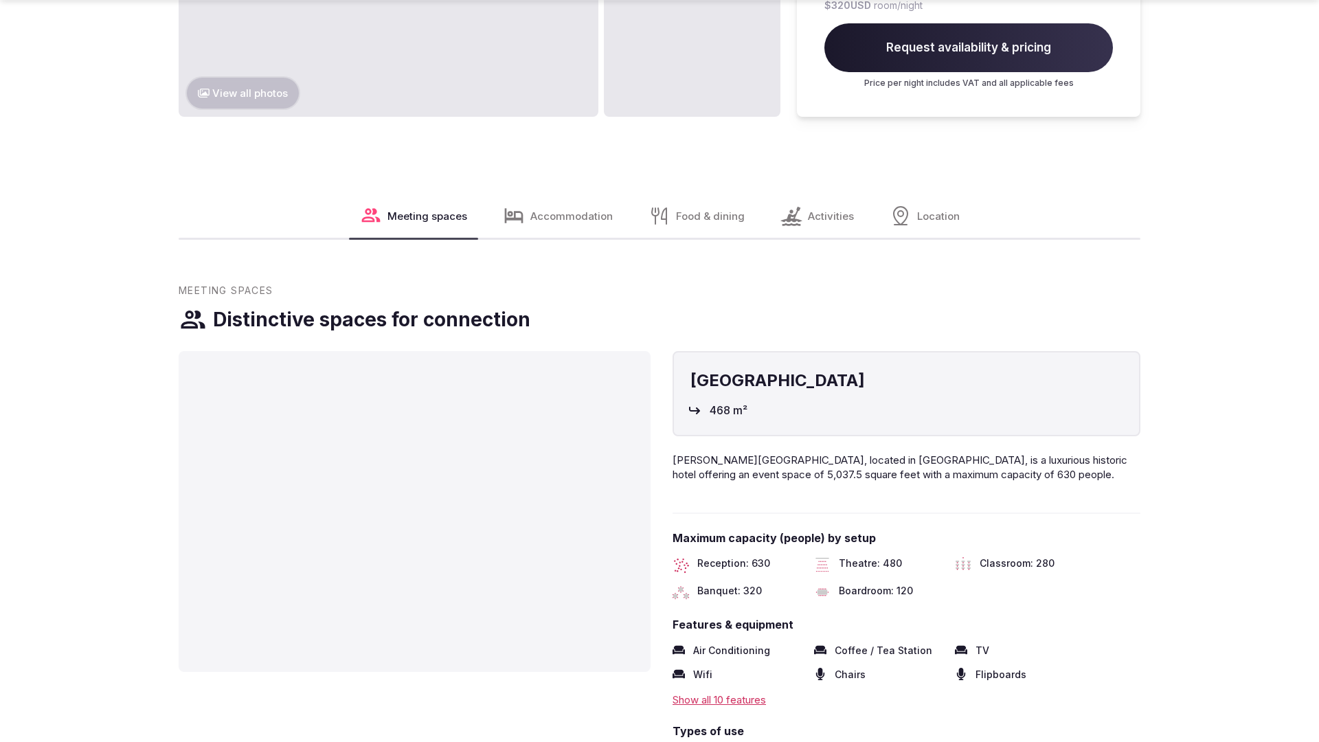
scroll to position [2056, 0]
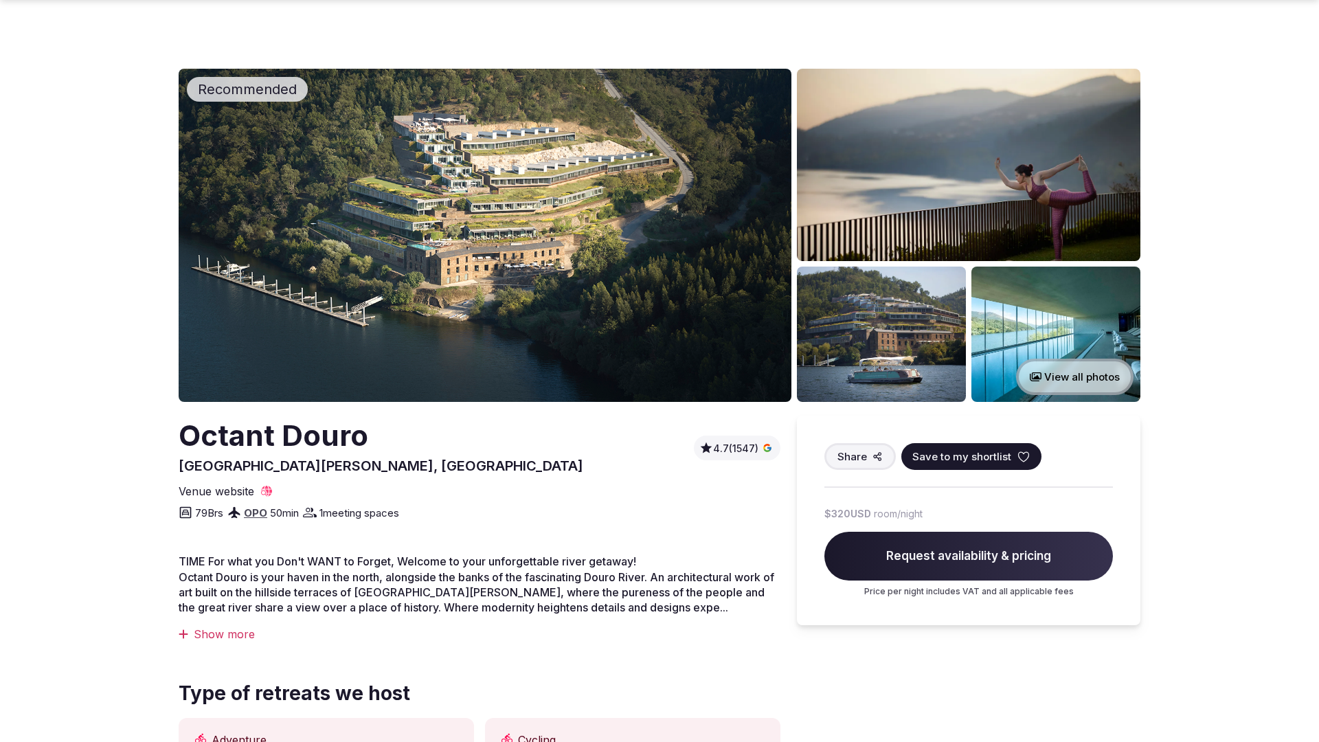
scroll to position [1343, 0]
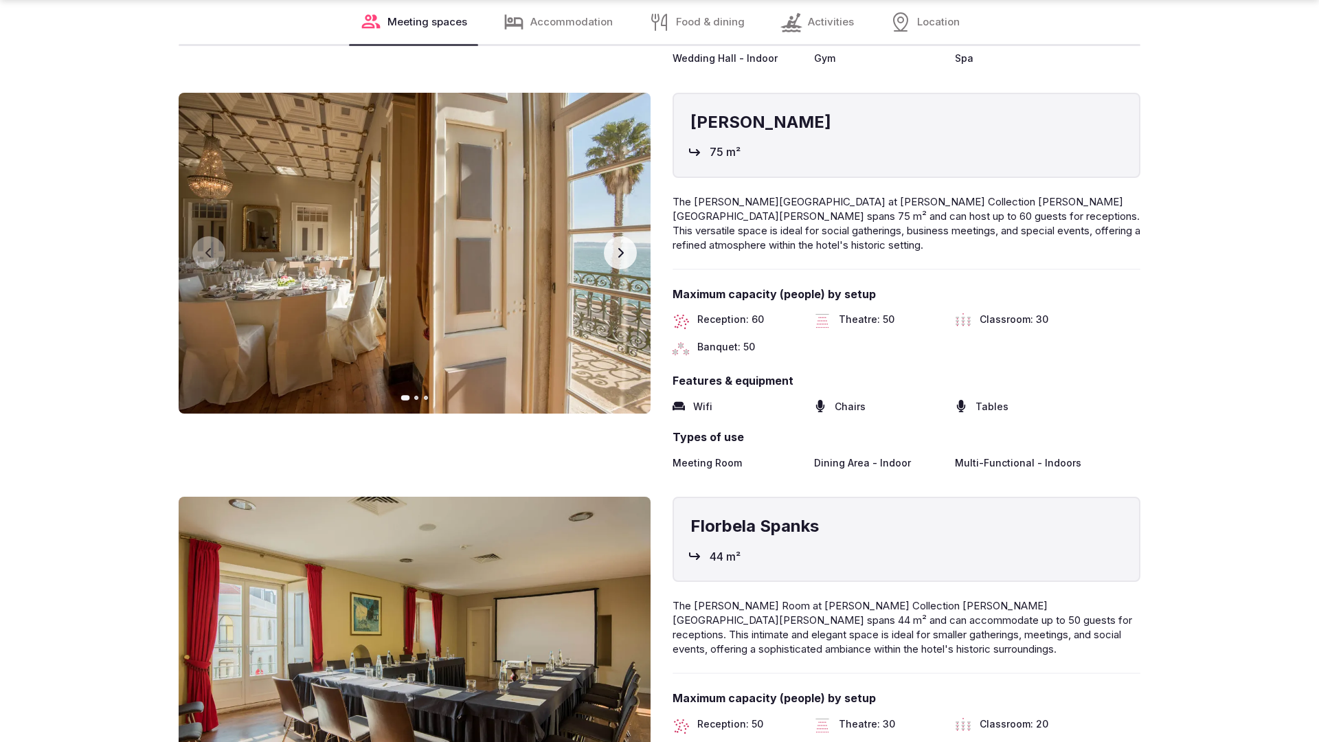
scroll to position [2764, 0]
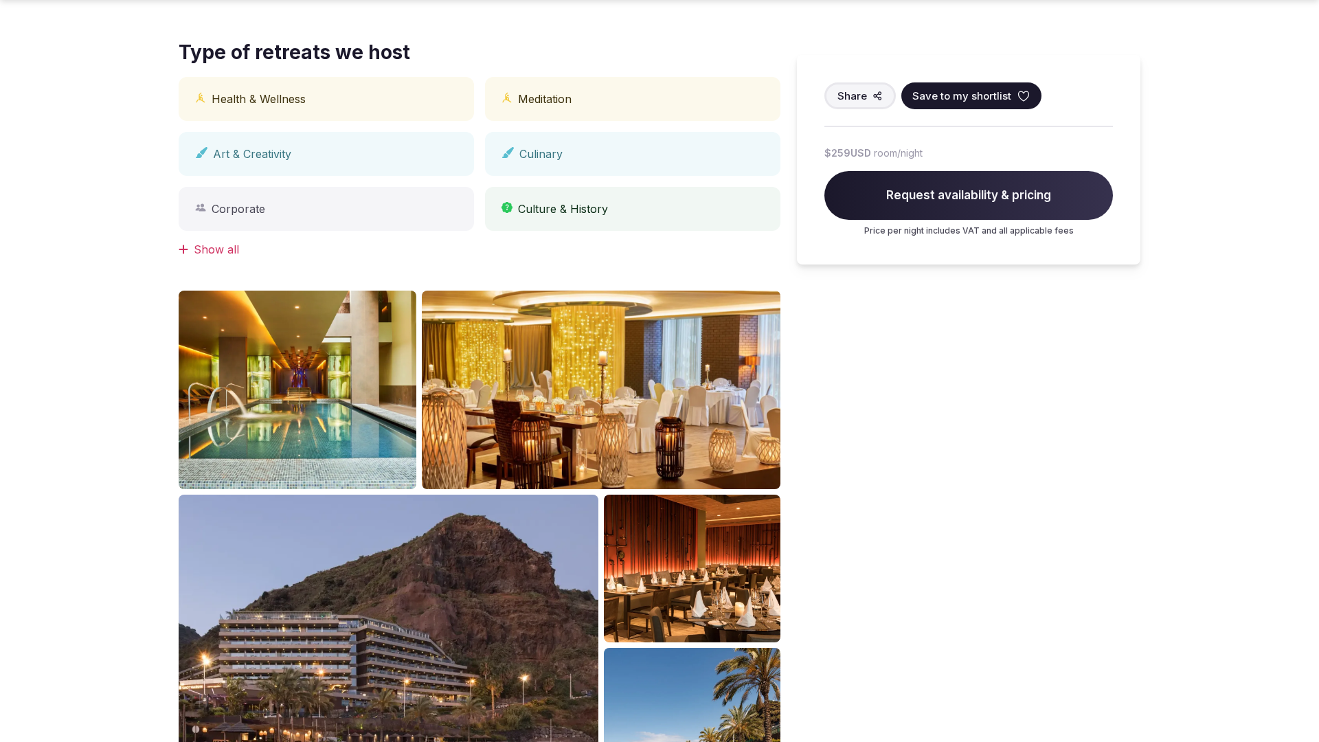
scroll to position [1385, 0]
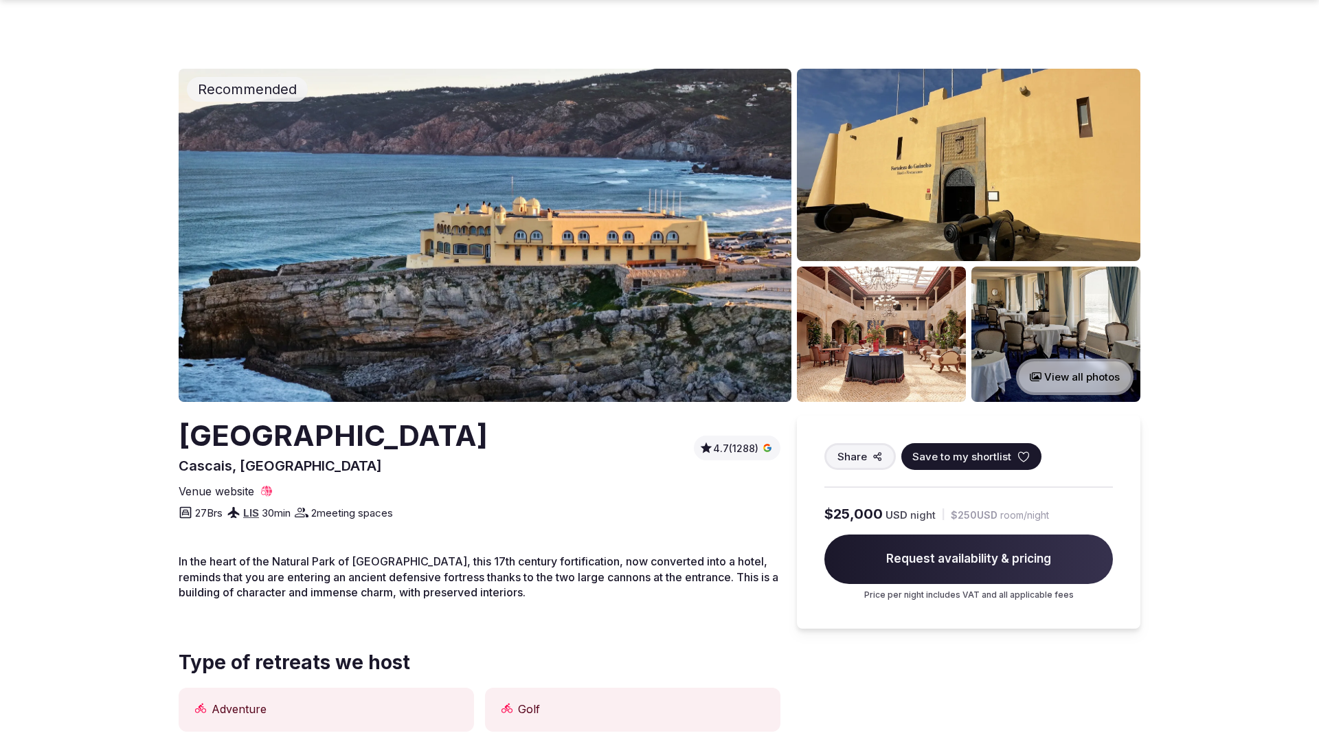
scroll to position [1385, 0]
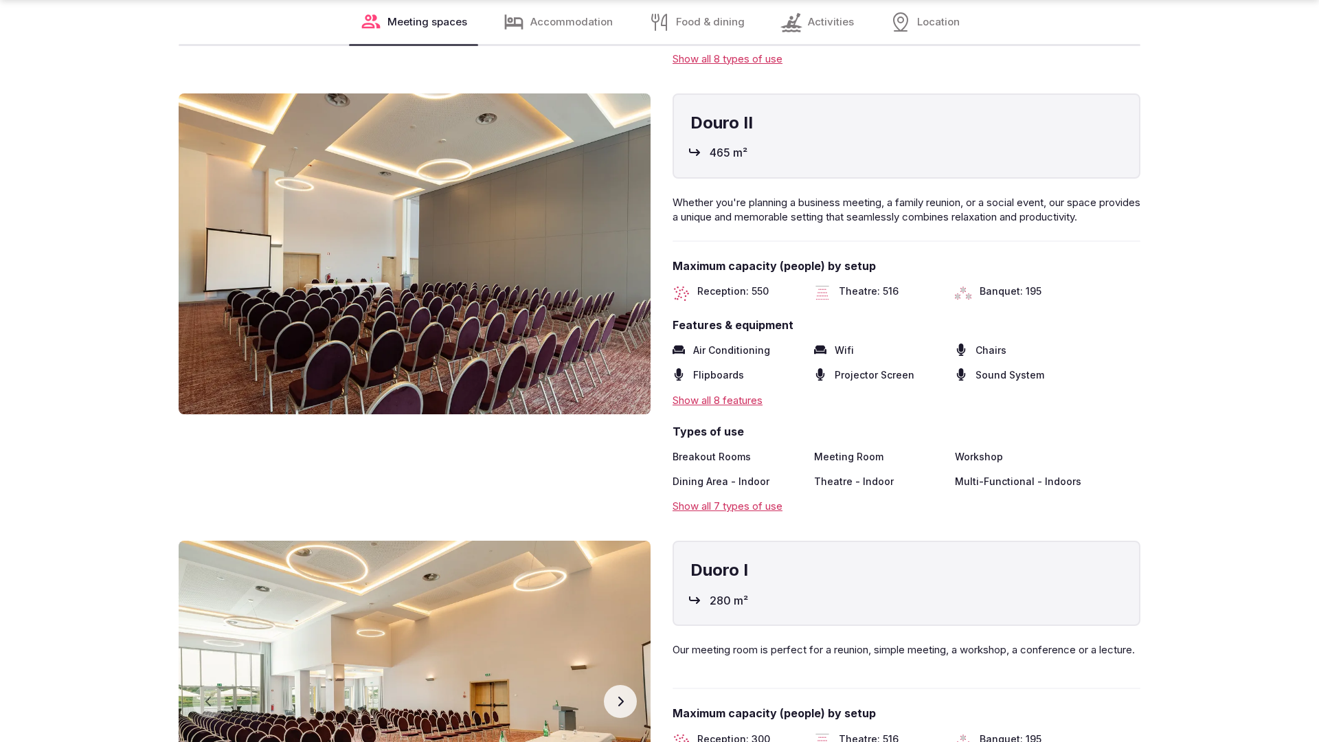
scroll to position [2764, 0]
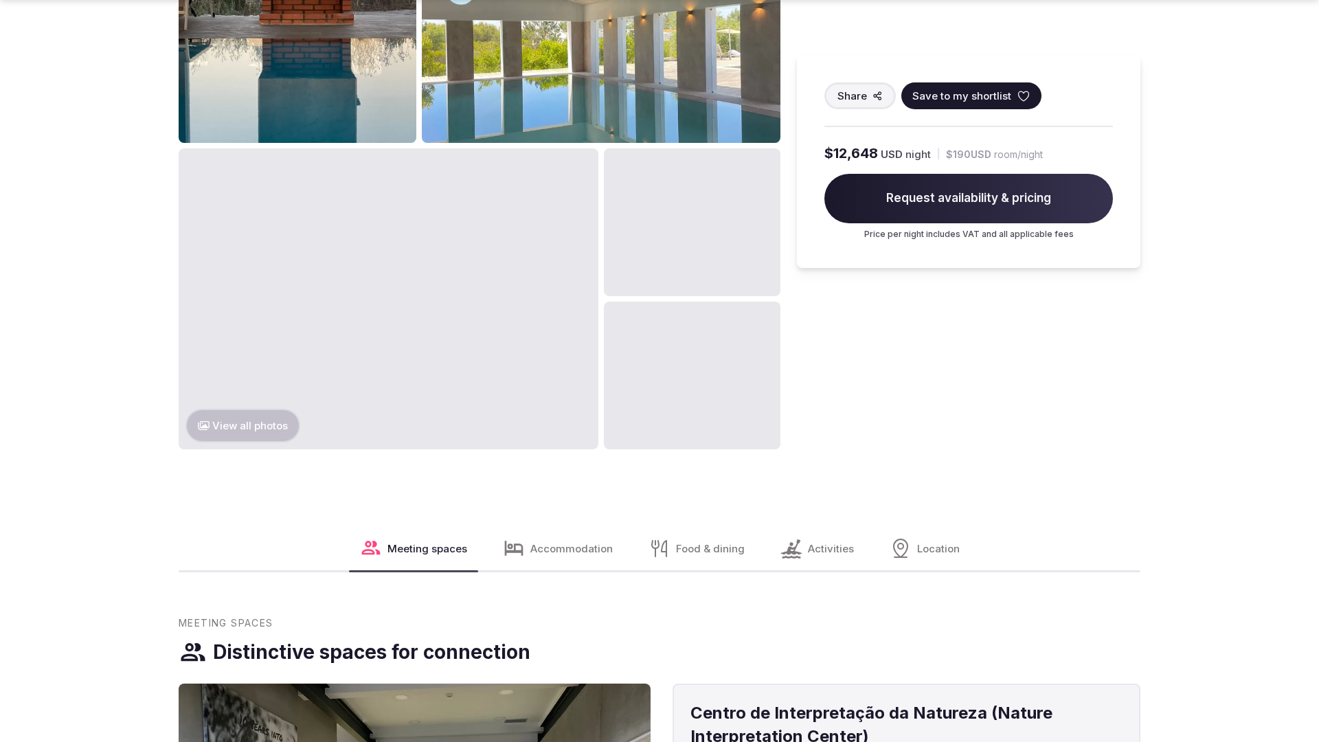
scroll to position [2098, 0]
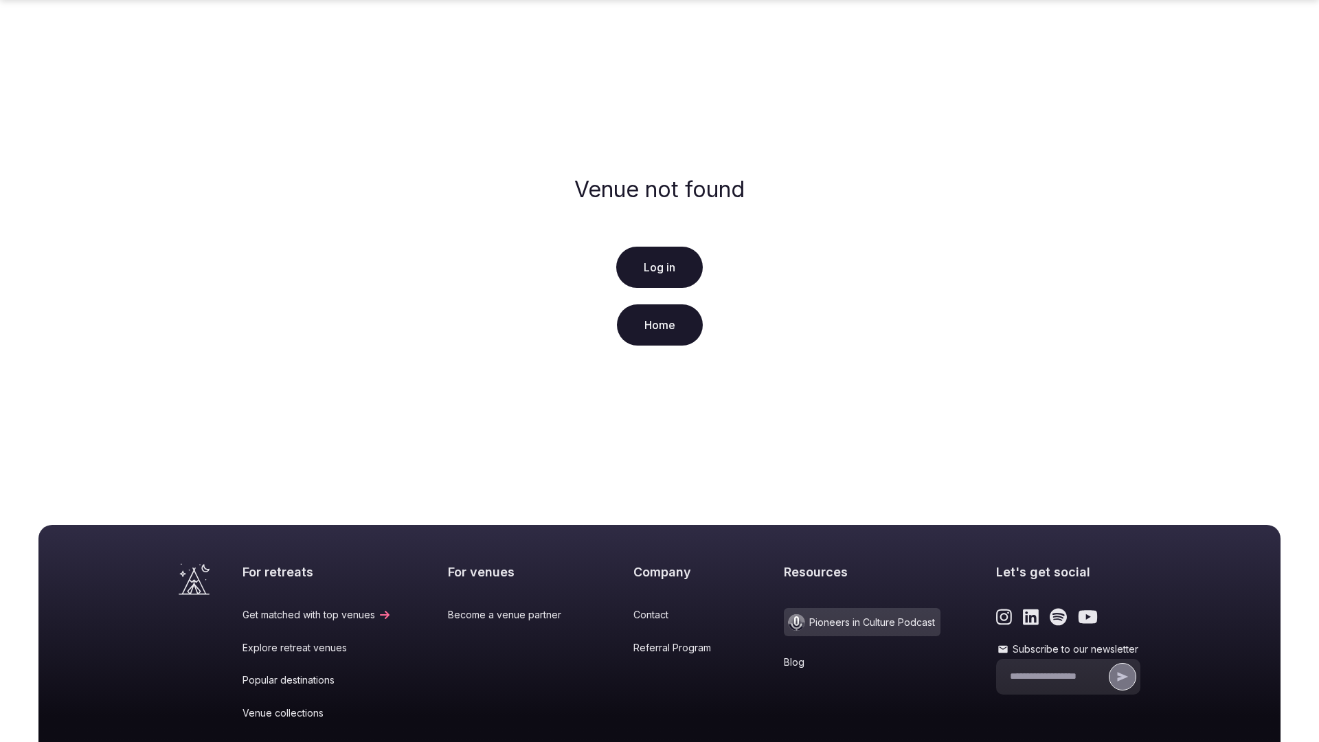
scroll to position [204, 0]
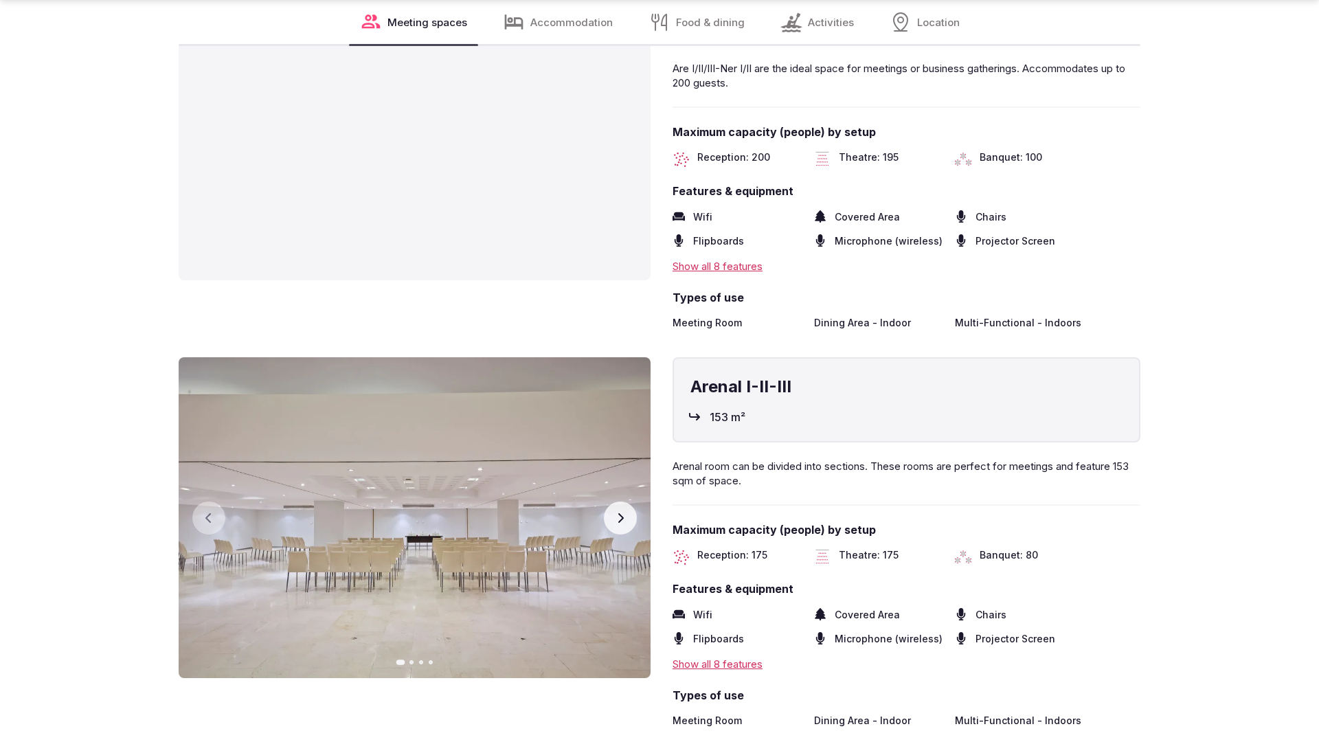
scroll to position [2764, 0]
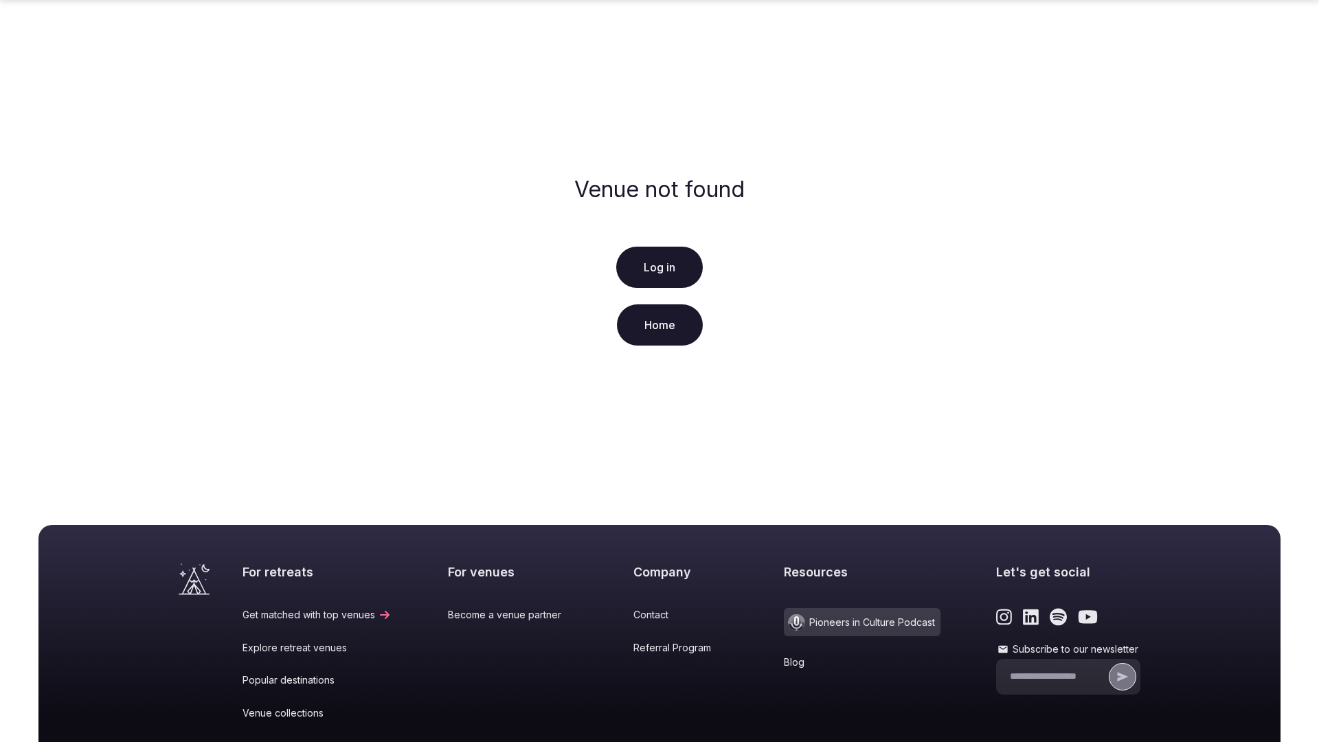
scroll to position [204, 0]
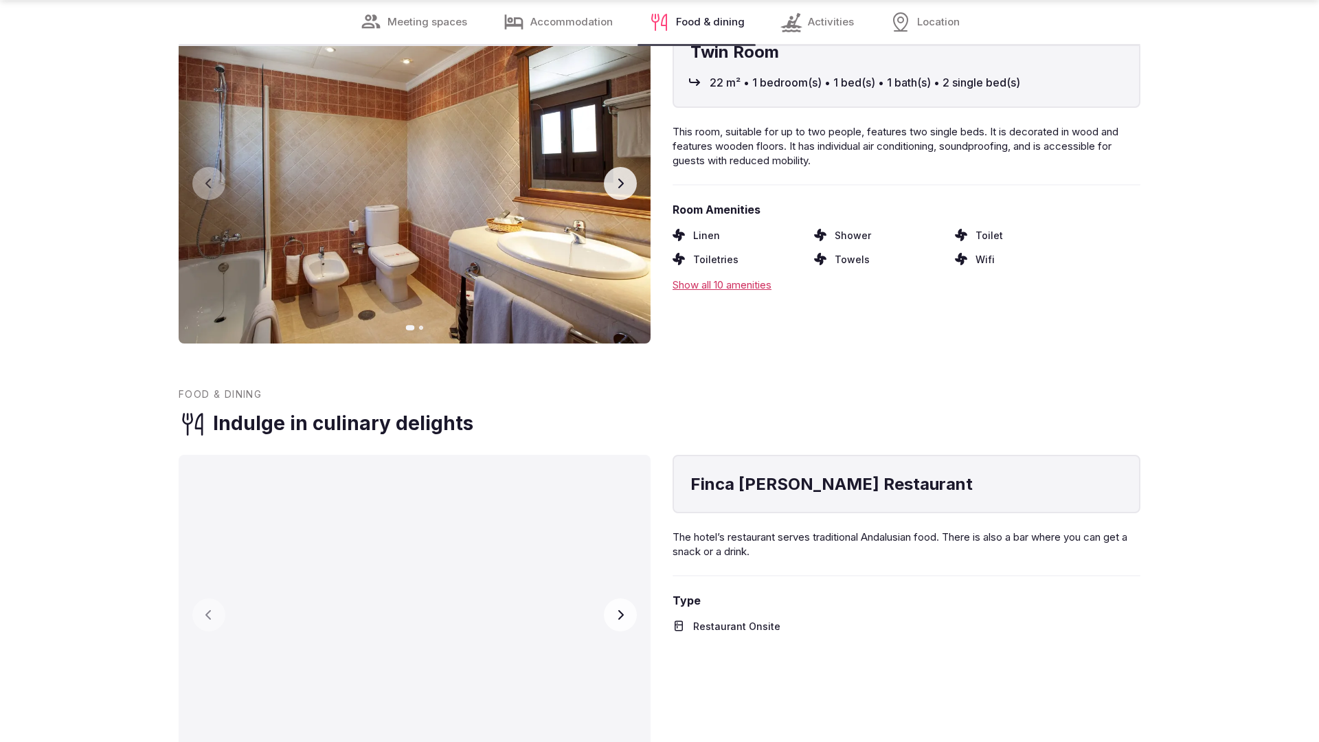
scroll to position [2764, 0]
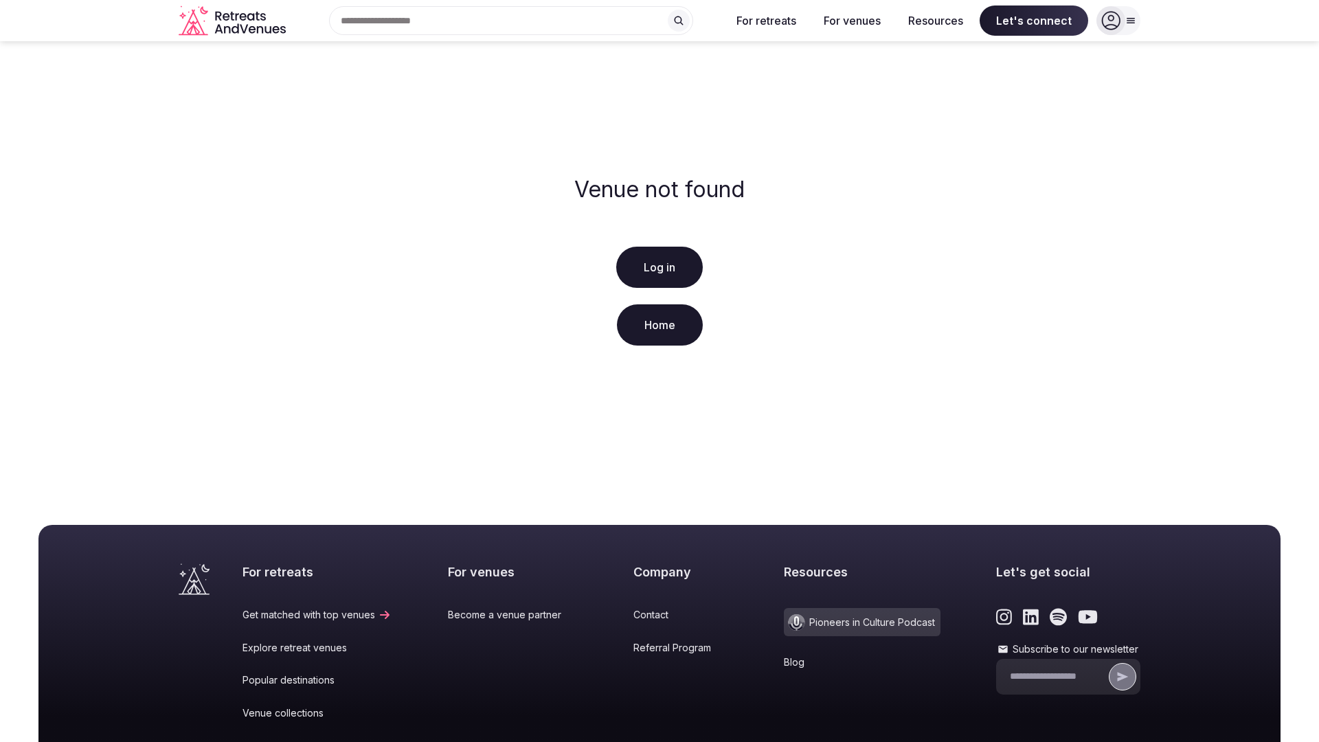
scroll to position [204, 0]
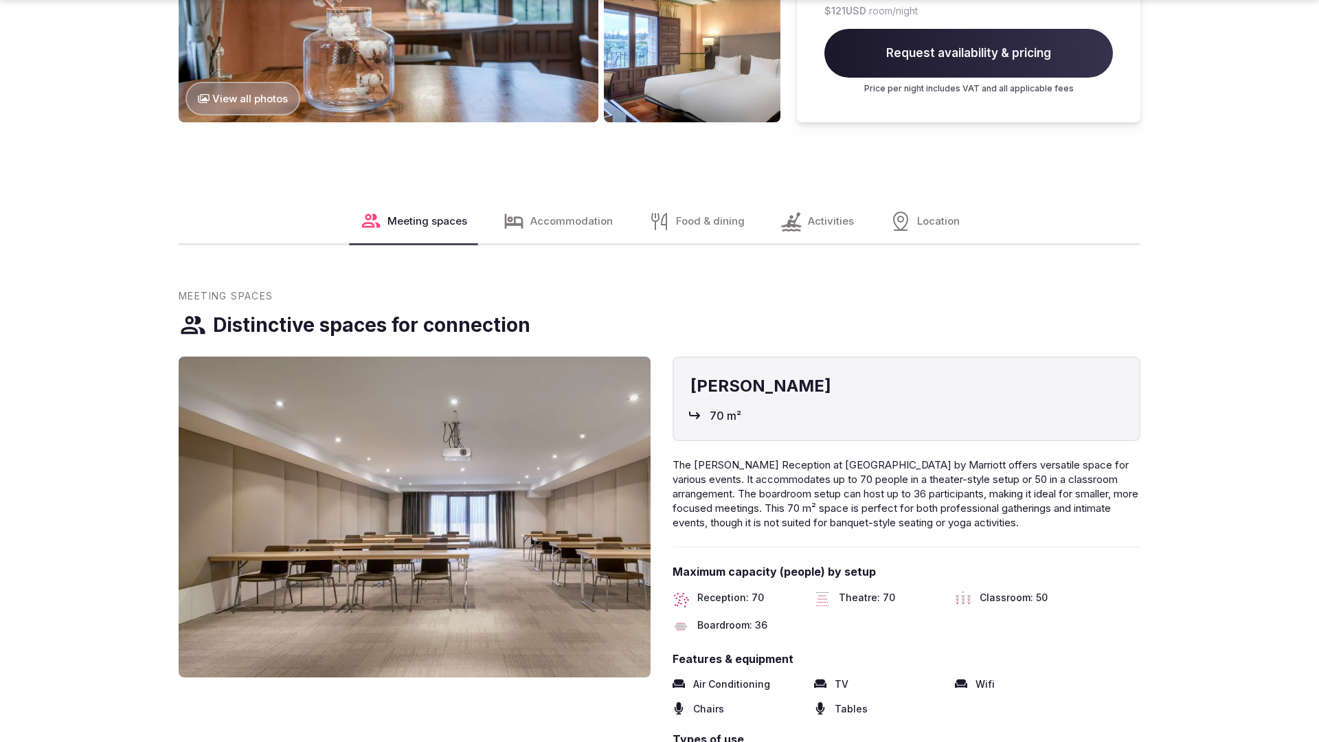
scroll to position [2083, 0]
